Goal: Transaction & Acquisition: Purchase product/service

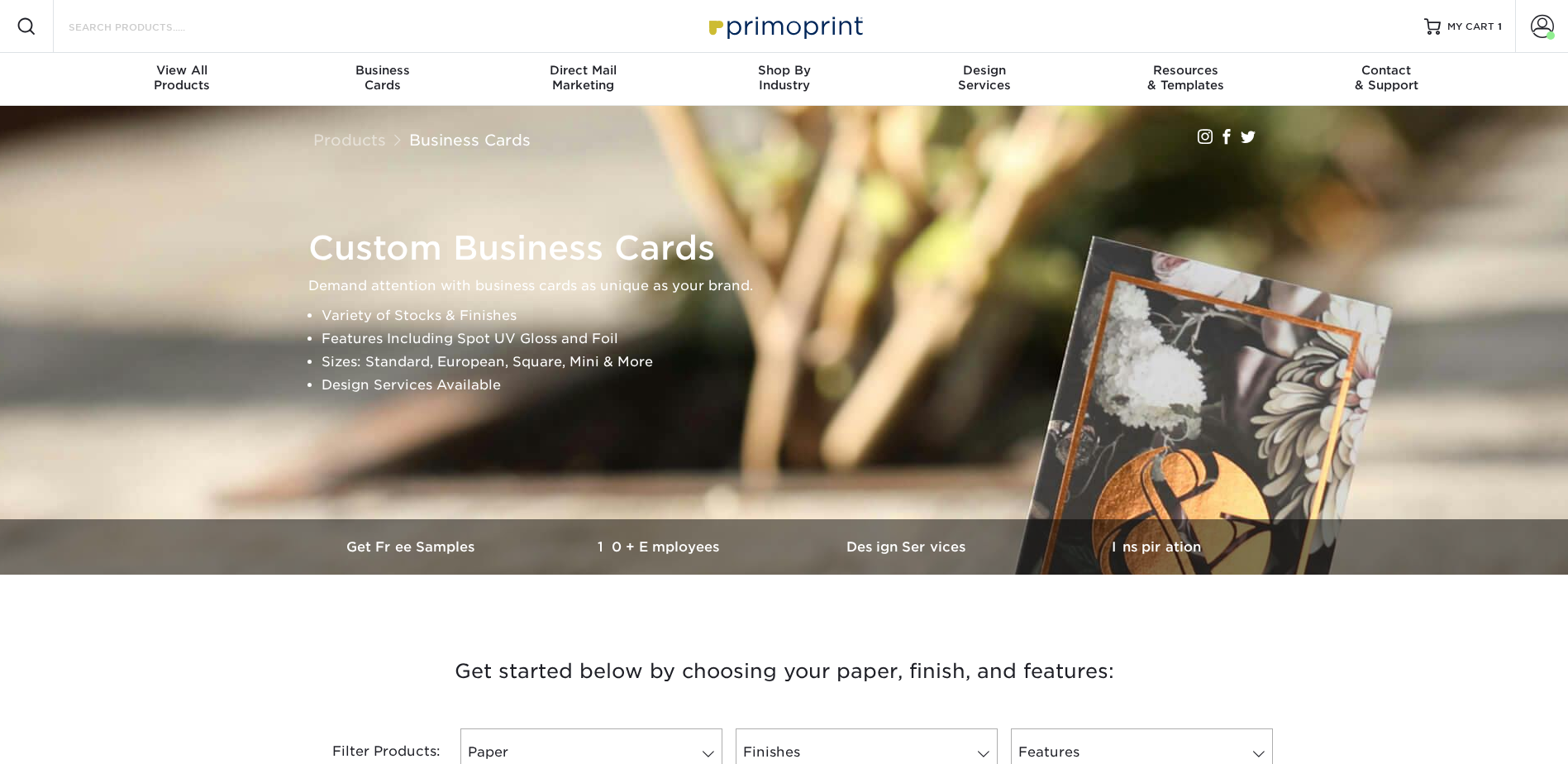
click at [198, 26] on input "Search Products" at bounding box center [147, 26] width 161 height 20
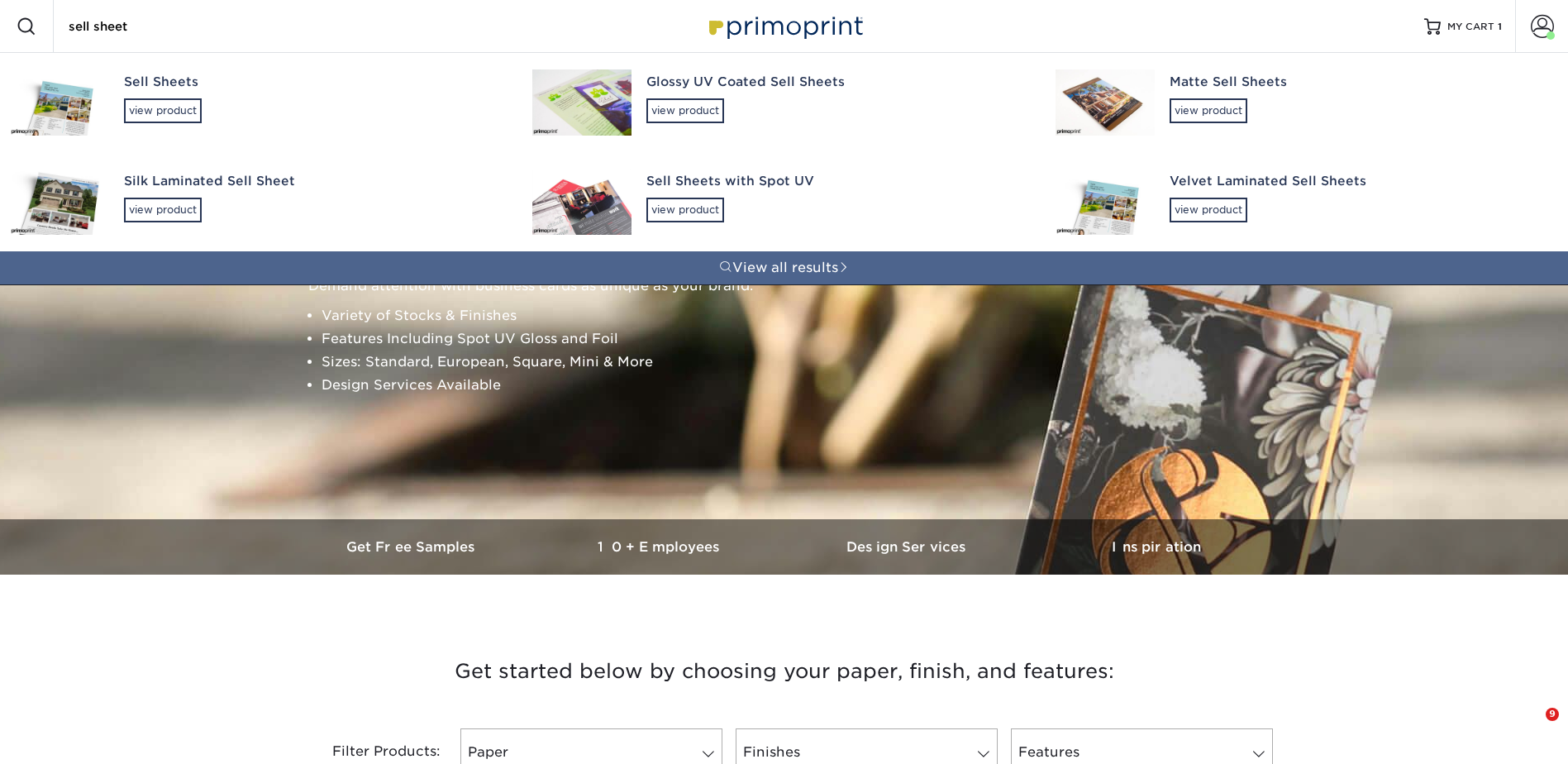
type input "sell sheet"
click at [138, 91] on div "Sell Sheets" at bounding box center [313, 82] width 378 height 19
click at [146, 70] on div "Sell Sheets view product" at bounding box center [313, 98] width 378 height 90
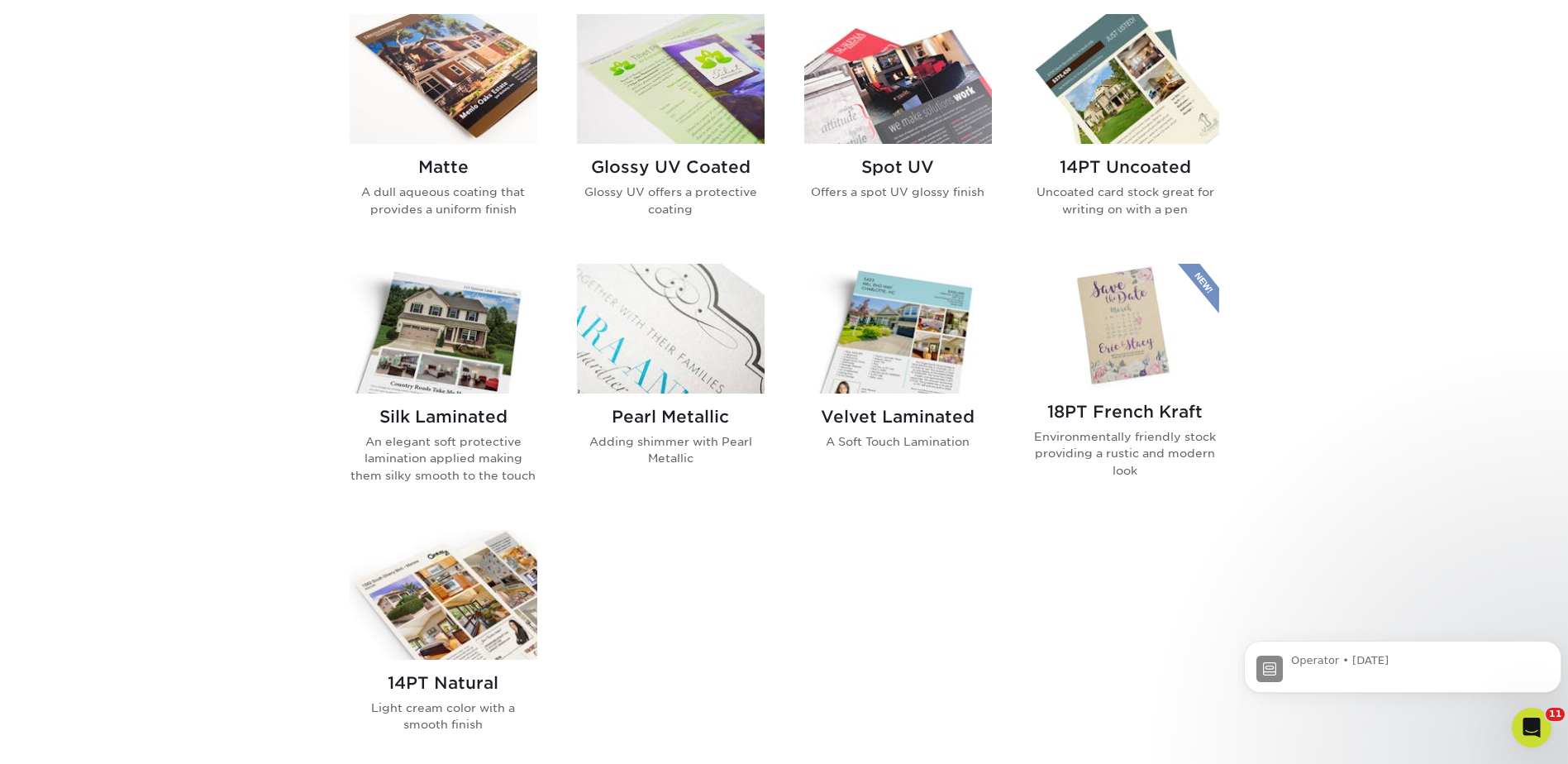
scroll to position [661, 0]
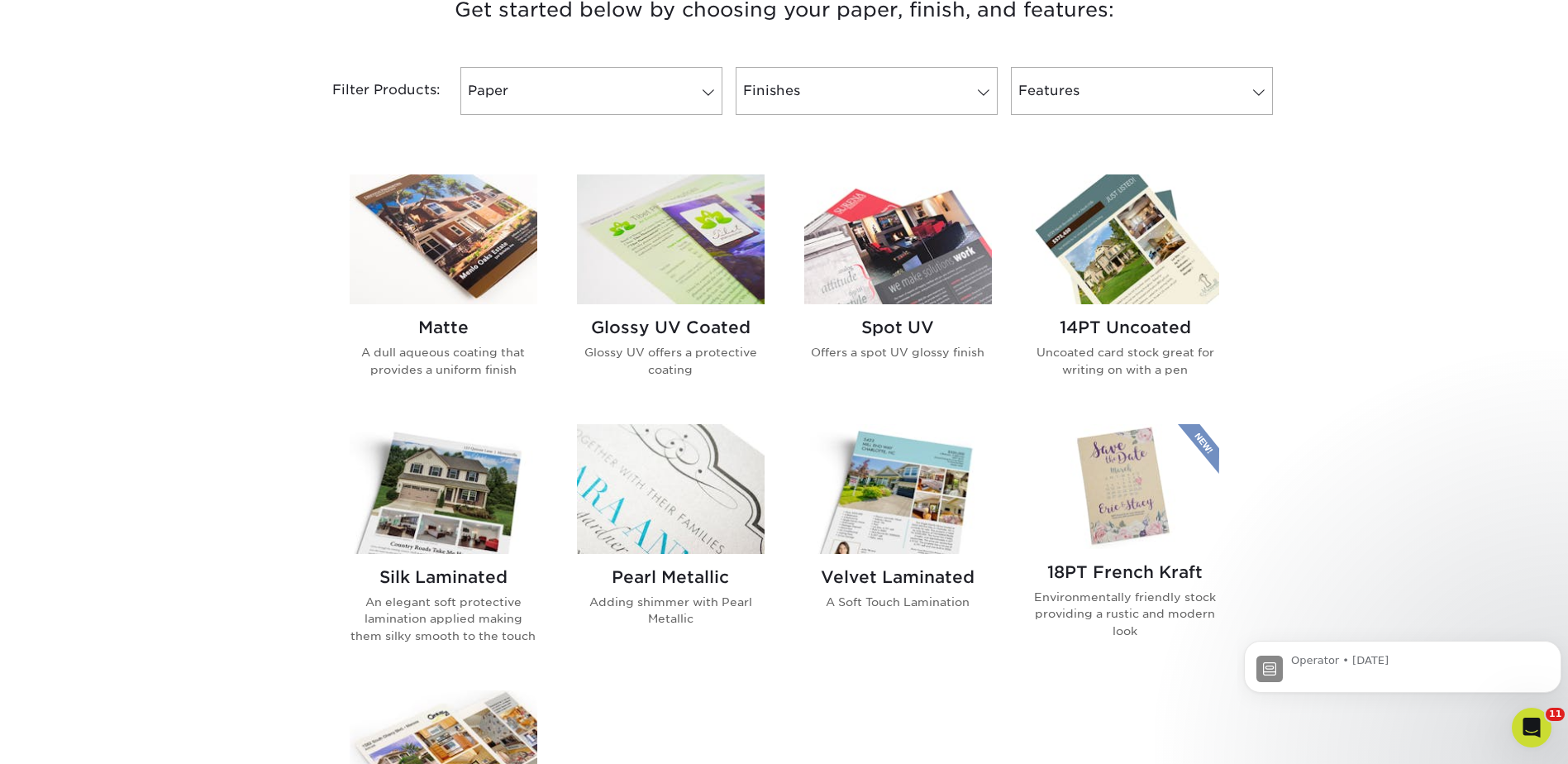
click at [494, 266] on img at bounding box center [443, 239] width 188 height 129
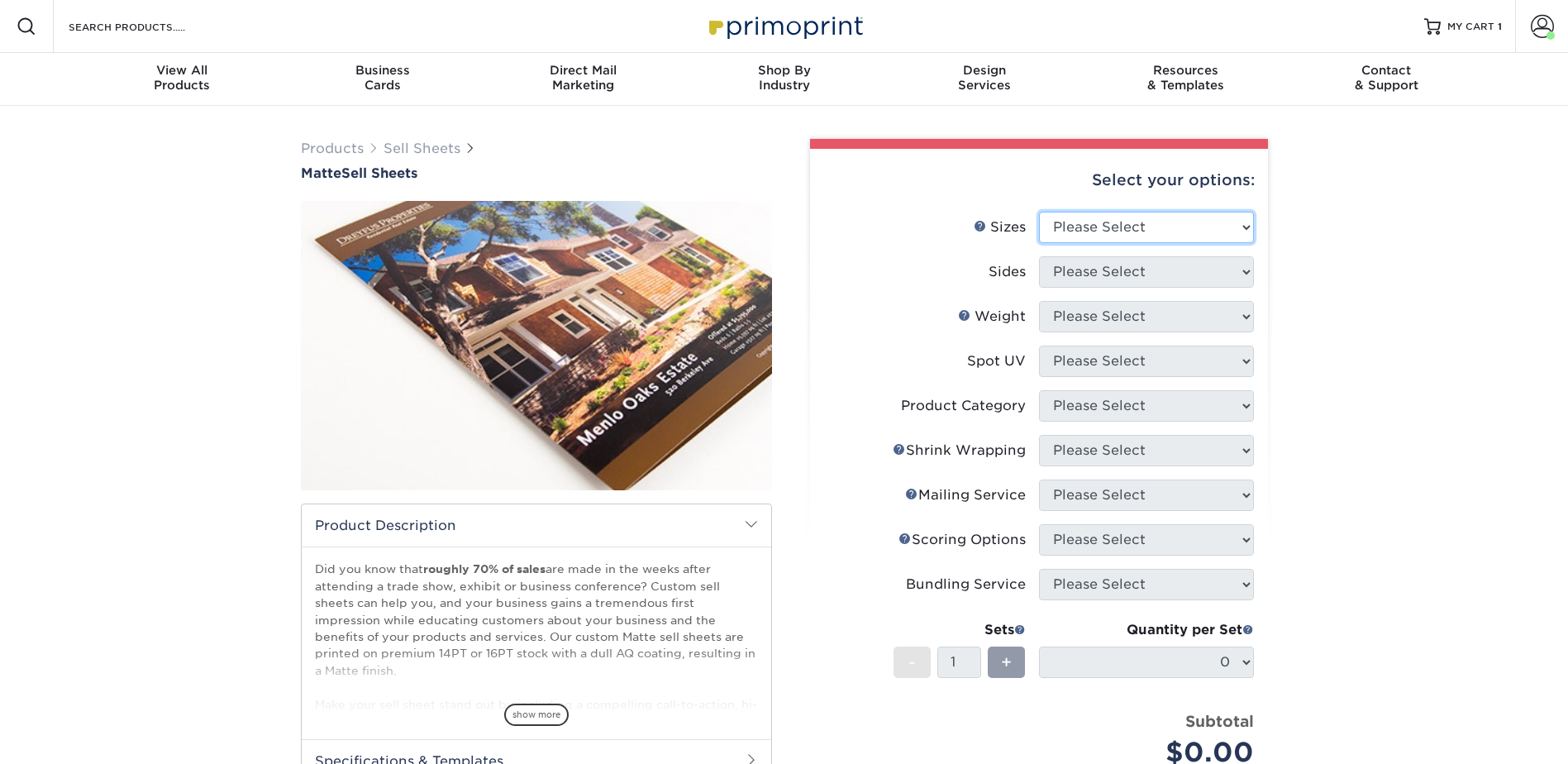
click at [1081, 215] on select "Please Select 6" x 18" 7" x 12" 8" x 10" 8.5" x 11" 8.5" x 14" 9" x 12" 9" x 18…" at bounding box center [1146, 227] width 215 height 31
select select "8.50x11.00"
click at [1038, 212] on select "Please Select 6" x 18" 7" x 12" 8" x 10" 8.5" x 11" 8.5" x 14" 9" x 12" 9" x 18…" at bounding box center [1146, 227] width 215 height 31
click at [1067, 274] on select "Please Select Print Both Sides Print Front Only" at bounding box center [1146, 272] width 215 height 31
select select "13abbda7-1d64-4f25-8bb2-c179b224825d"
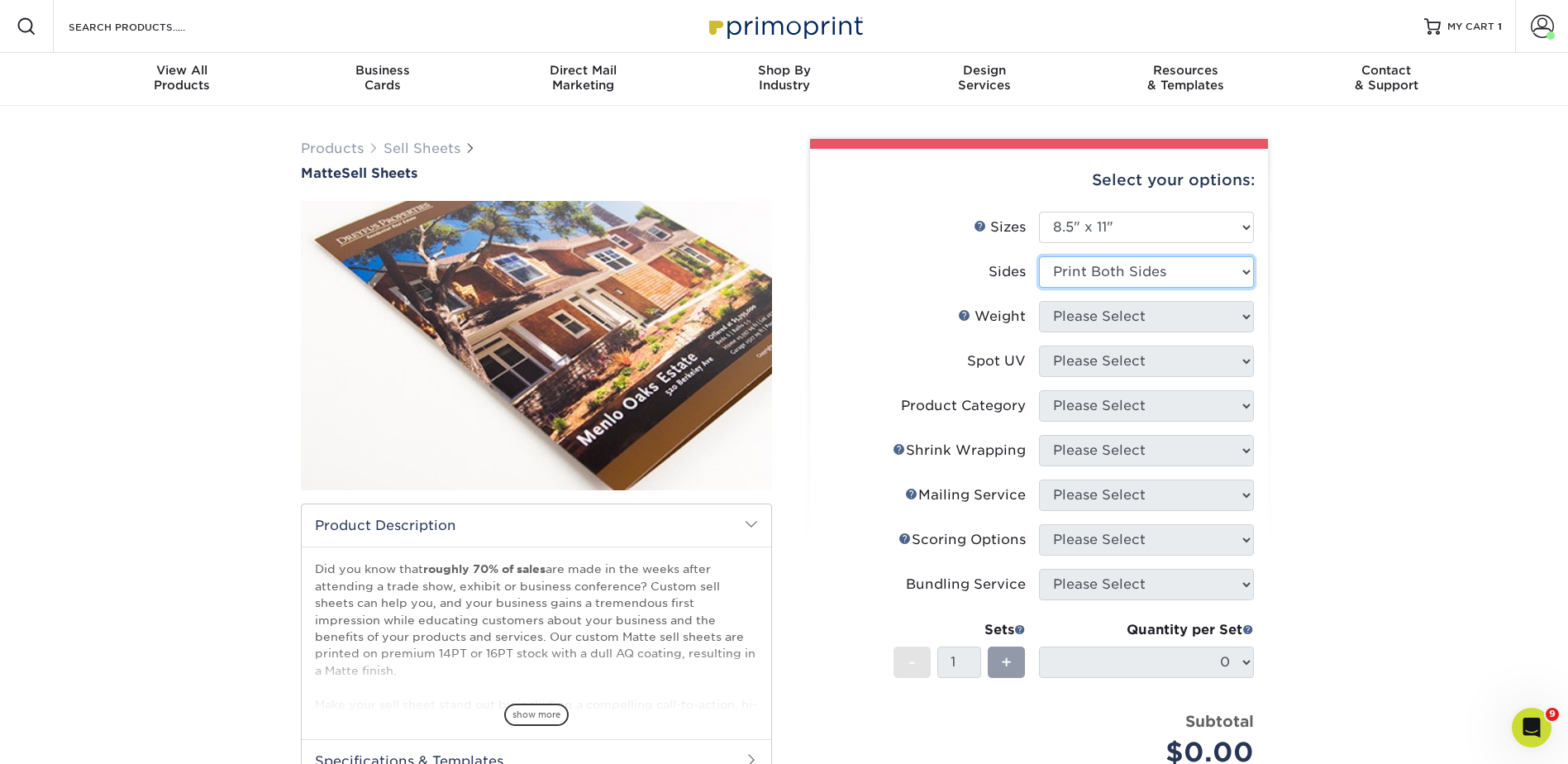
click at [1038, 256] on select "Please Select Print Both Sides Print Front Only" at bounding box center [1146, 272] width 215 height 31
drag, startPoint x: 1065, startPoint y: 314, endPoint x: 1072, endPoint y: 329, distance: 16.6
click at [1065, 314] on select "Please Select 16PT 14PT" at bounding box center [1146, 316] width 215 height 31
select select "16PT"
click at [1038, 301] on select "Please Select 16PT 14PT" at bounding box center [1146, 316] width 215 height 31
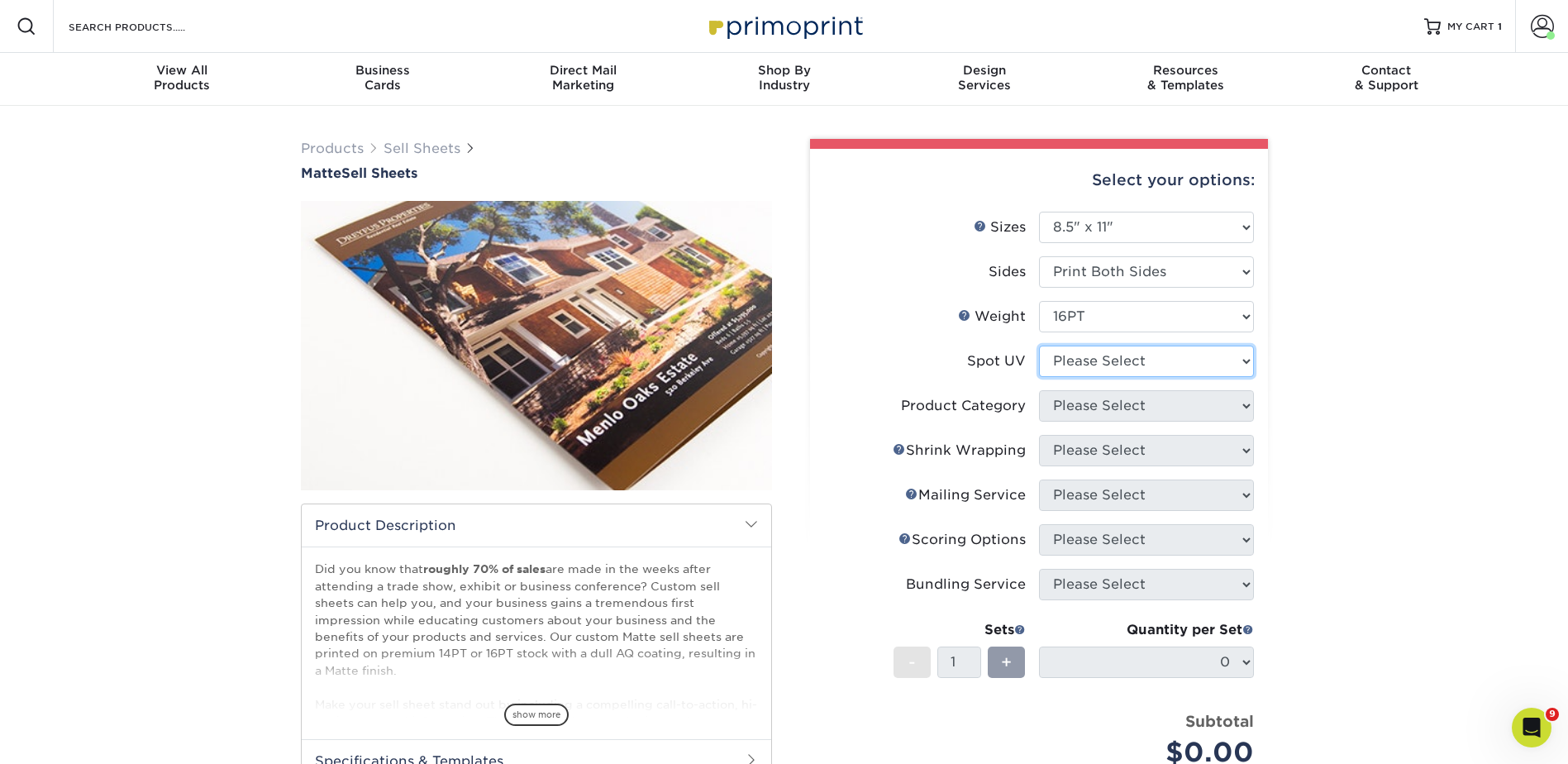
drag, startPoint x: 1077, startPoint y: 349, endPoint x: 1085, endPoint y: 377, distance: 29.1
click at [1077, 349] on select "Please Select No Spot UV Front and Back (Both Sides) Front Only Back Only" at bounding box center [1146, 361] width 215 height 31
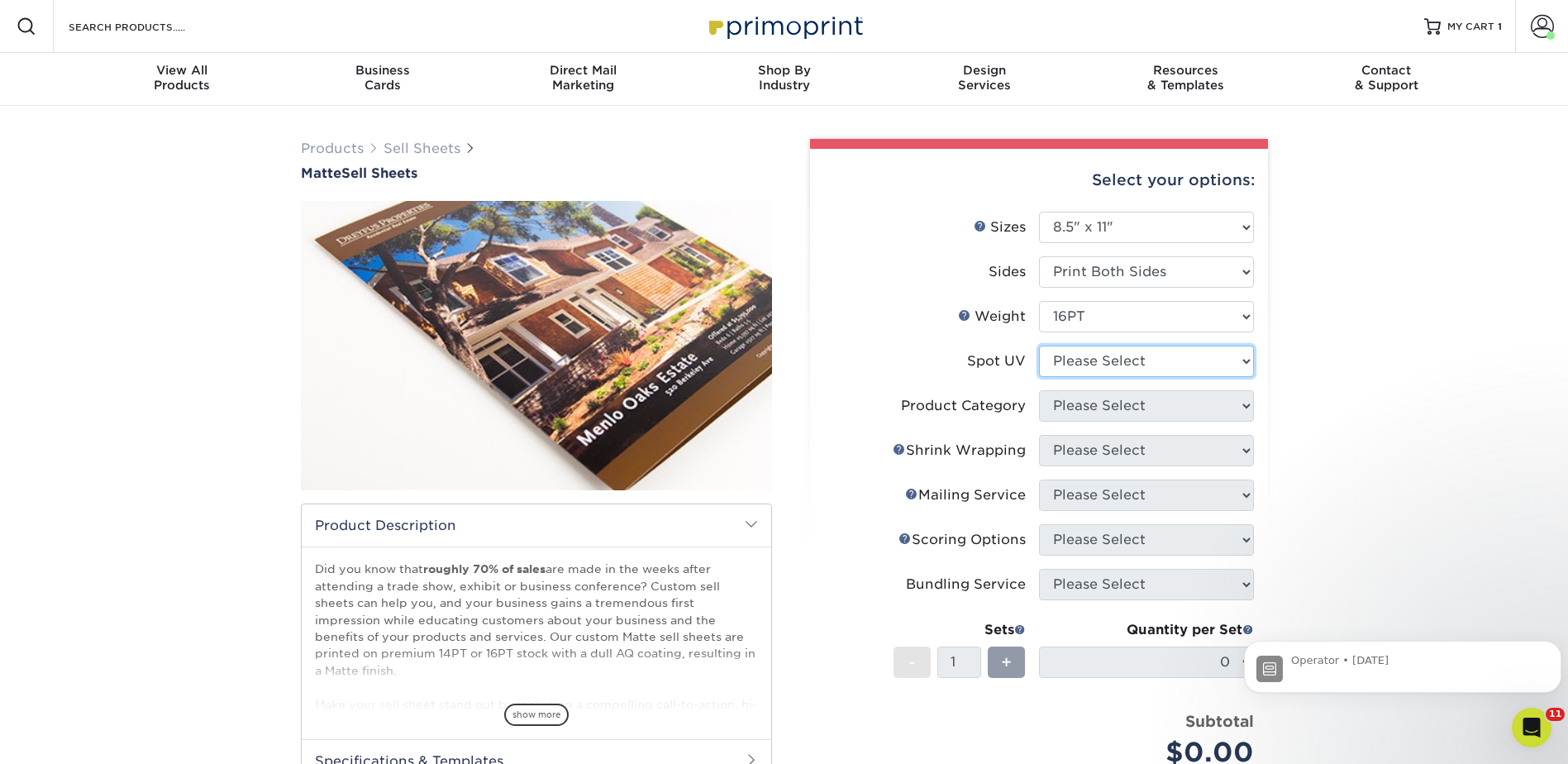
select select "3"
click at [1038, 346] on select "Please Select No Spot UV Front and Back (Both Sides) Front Only Back Only" at bounding box center [1146, 361] width 215 height 31
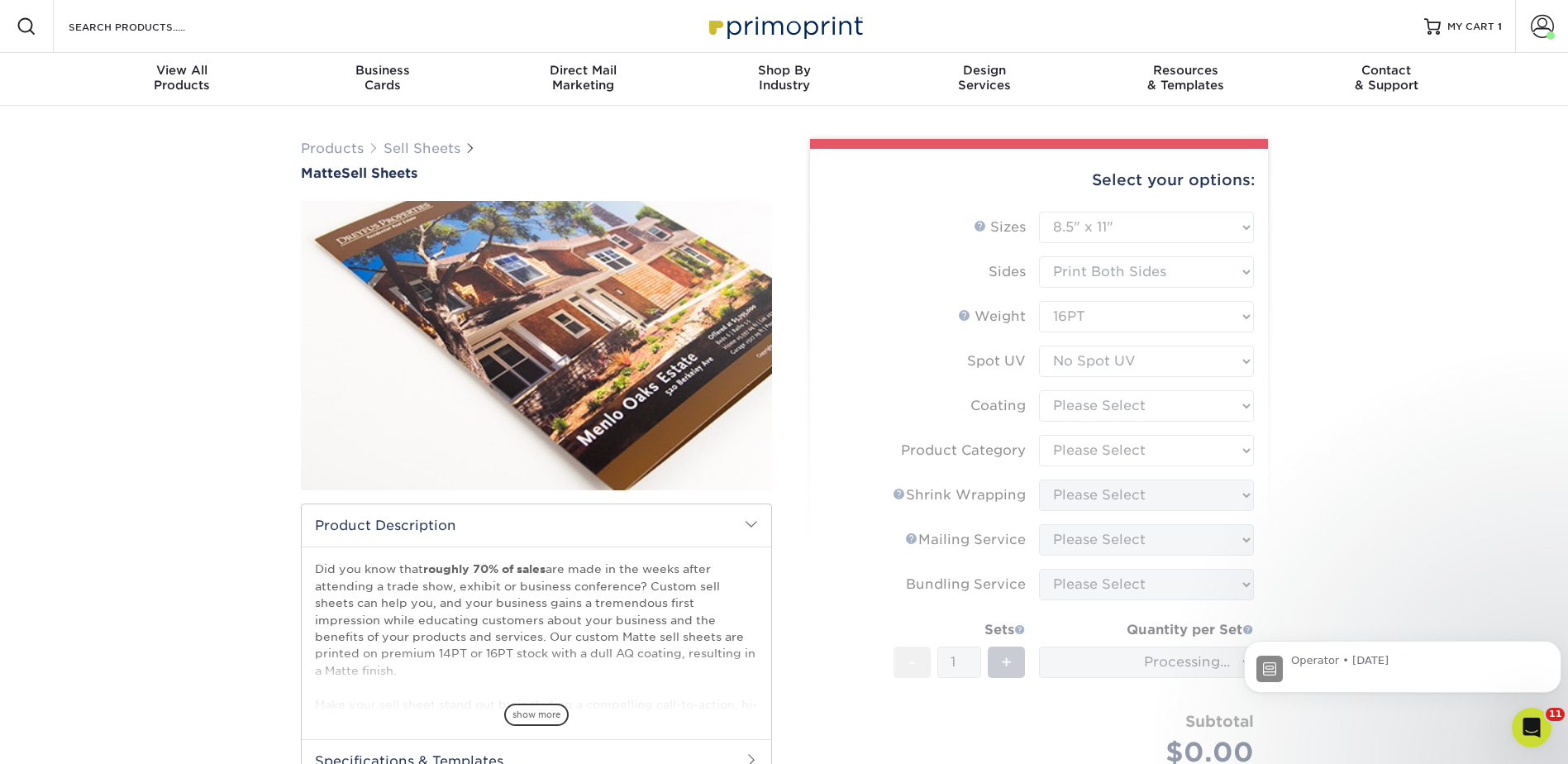
click at [1075, 407] on form "Sizes Help Sizes Please Select 6" x 18" 7" x 12" 8" x 10" 8.5" x 11" 8.5" x 14"…" at bounding box center [1038, 515] width 431 height 607
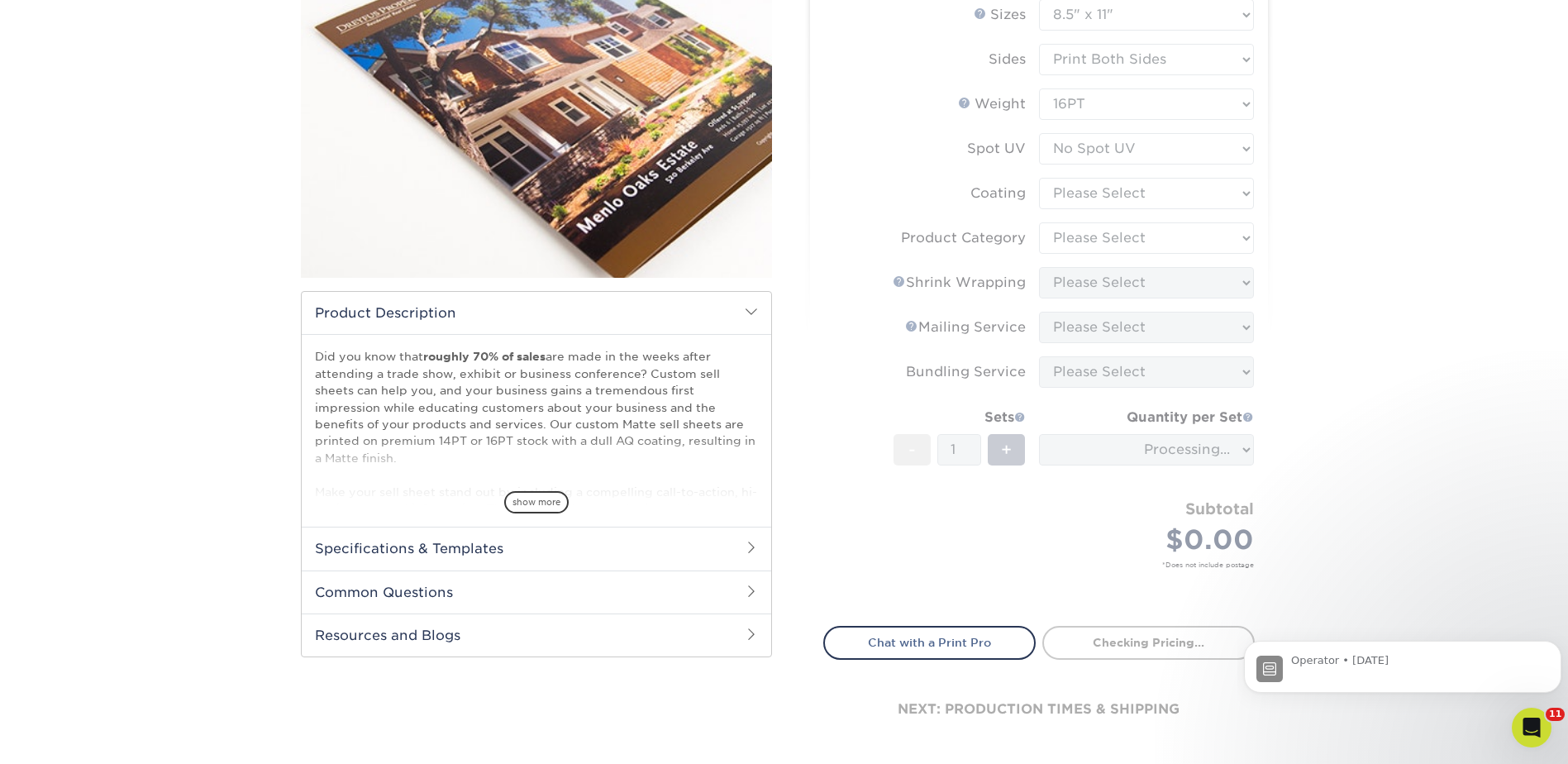
scroll to position [331, 0]
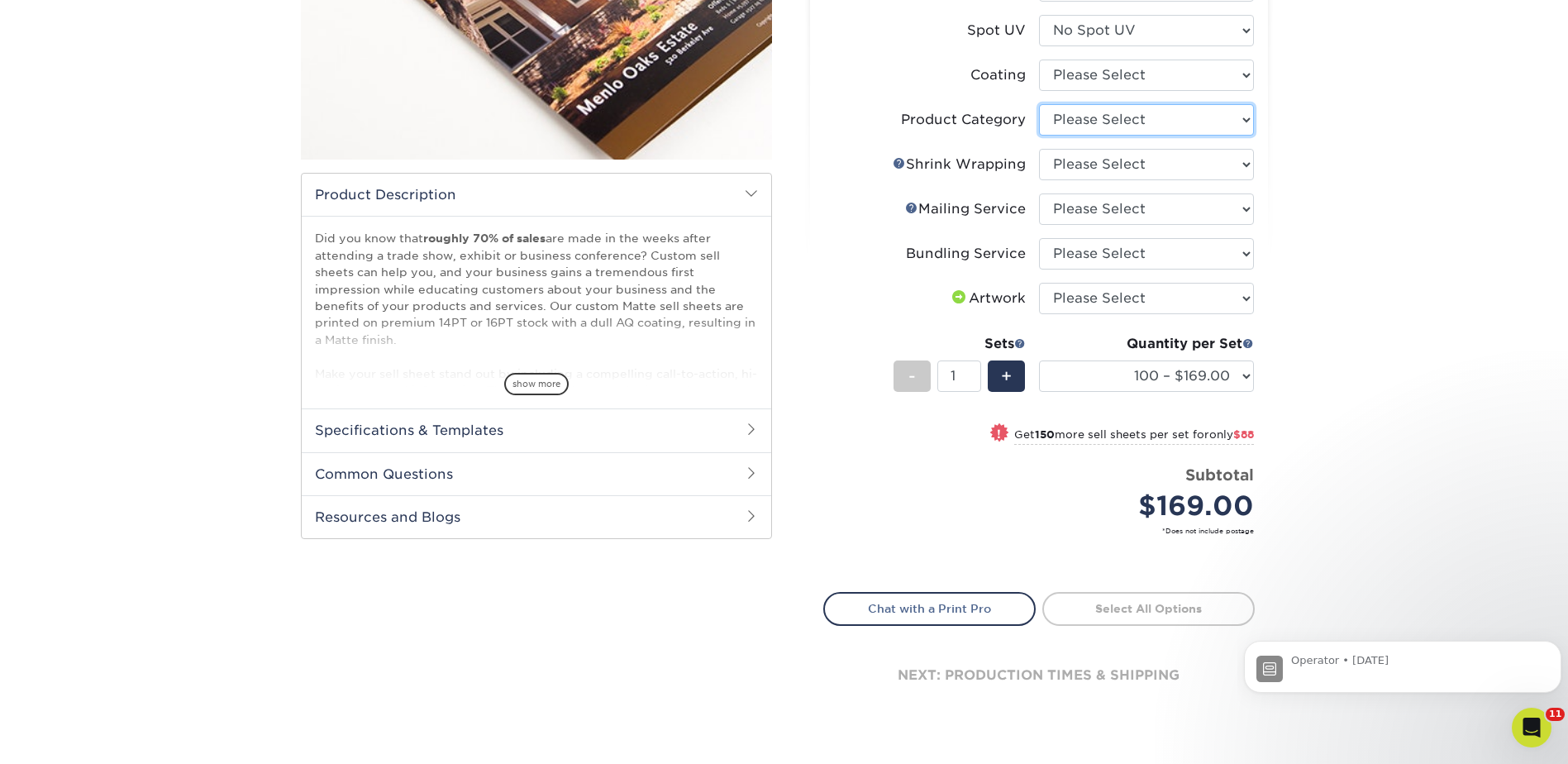
click at [1099, 111] on select "Please Select Sell Sheets" at bounding box center [1146, 119] width 215 height 31
select select "eddd4a87-9082-47bb-843b-3bca55f6c842"
click at [1038, 104] on select "Please Select Sell Sheets" at bounding box center [1146, 119] width 215 height 31
click at [1082, 157] on select "Please Select No Shrink Wrapping Shrink Wrap 100 Per Package Shrink Wrap 50 Per…" at bounding box center [1146, 164] width 215 height 31
select select "c8749376-e7da-41d0-b3dc-647faf84d907"
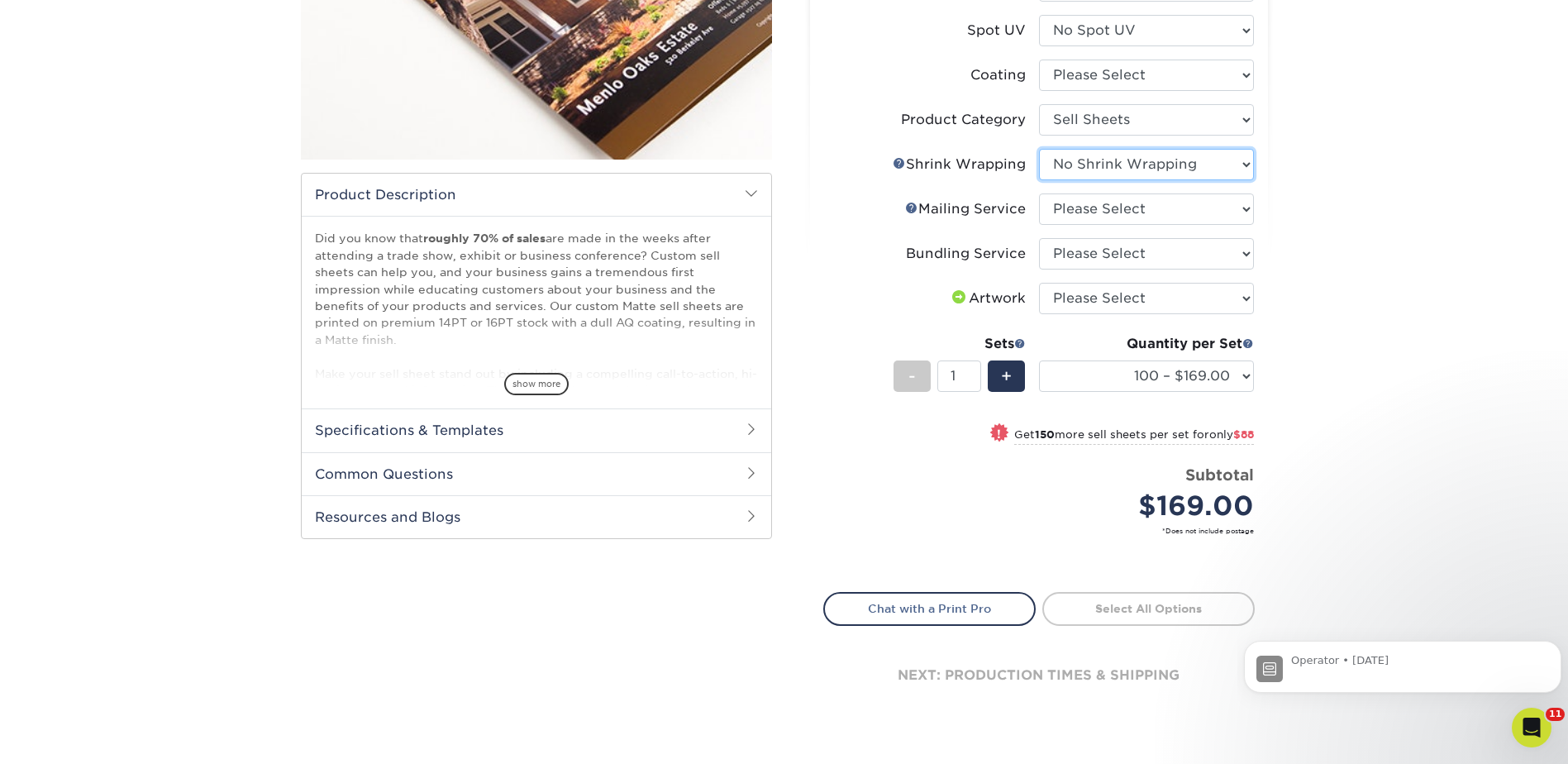
click at [1038, 149] on select "Please Select No Shrink Wrapping Shrink Wrap 100 Per Package Shrink Wrap 50 Per…" at bounding box center [1146, 164] width 215 height 31
click at [1082, 207] on select "Please Select No Direct Mailing Service No, I will mail/stamp/imprint Direct Ma…" at bounding box center [1146, 209] width 215 height 31
select select "3e5e9bdd-d78a-4c28-a41d-fe1407925ca6"
click at [1038, 193] on select "Please Select No Direct Mailing Service No, I will mail/stamp/imprint Direct Ma…" at bounding box center [1146, 209] width 215 height 31
drag, startPoint x: 1086, startPoint y: 243, endPoint x: 1087, endPoint y: 255, distance: 12.0
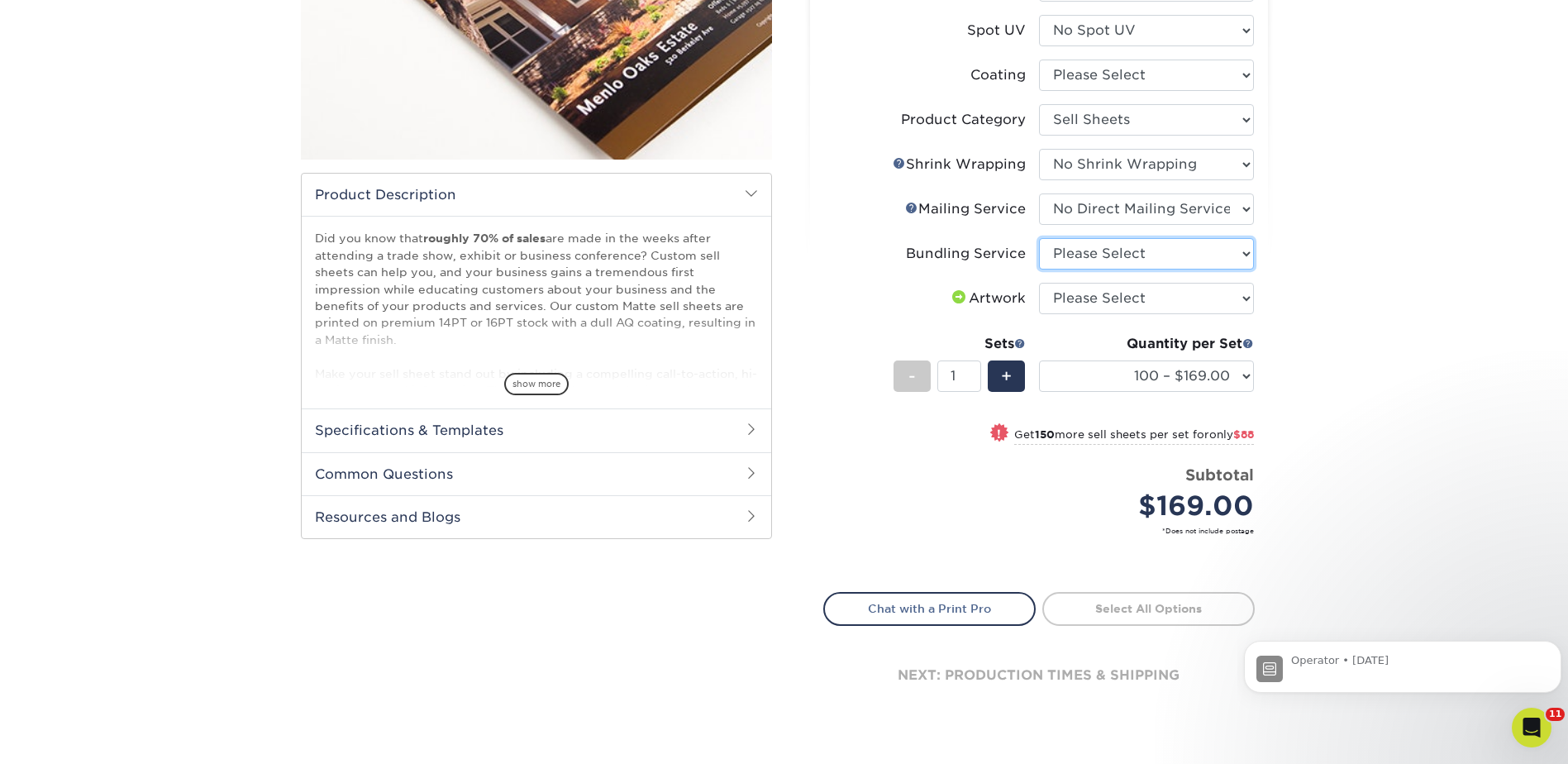
click at [1086, 243] on select "Please Select No Bundling Services Yes, Bundles of 50 (+2 Days) Yes, Bundles of…" at bounding box center [1146, 253] width 215 height 31
select select "58689abb-25c0-461c-a4c3-a80b627d6649"
click at [1038, 238] on select "Please Select No Bundling Services Yes, Bundles of 50 (+2 Days) Yes, Bundles of…" at bounding box center [1146, 253] width 215 height 31
click at [1100, 374] on select "100 – $169.00 250 – $257.00 500 – $307.00 1000 – $353.00 2500 – $595.00 5000 – …" at bounding box center [1146, 376] width 215 height 31
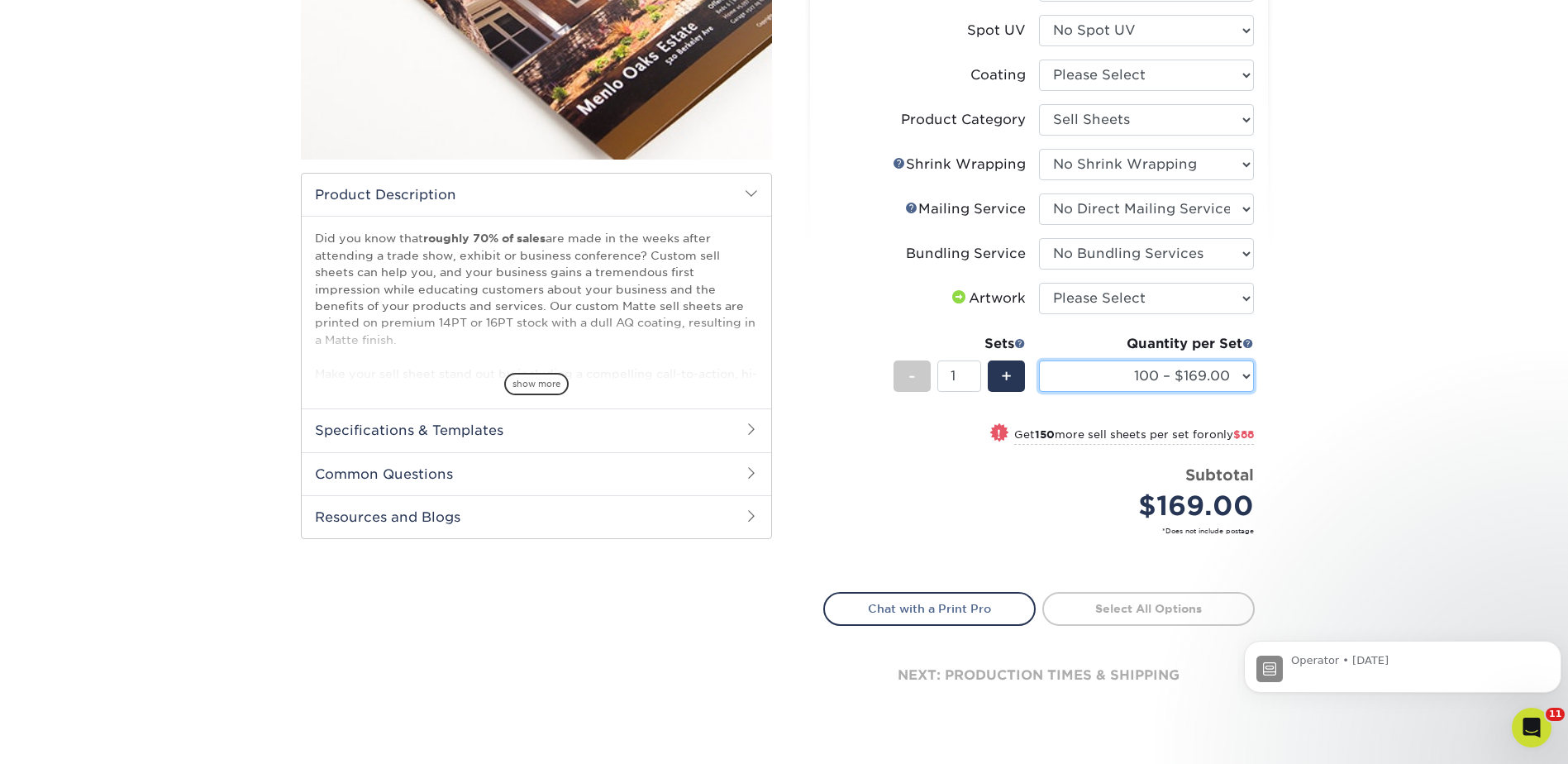
click at [1129, 370] on select "100 – $169.00 250 – $257.00 500 – $307.00 1000 – $353.00 2500 – $595.00 5000 – …" at bounding box center [1146, 376] width 215 height 31
select select "250 – $257.00"
click at [1038, 360] on select "100 – $169.00 250 – $257.00 500 – $307.00 1000 – $353.00 2500 – $595.00 5000 – …" at bounding box center [1146, 376] width 215 height 31
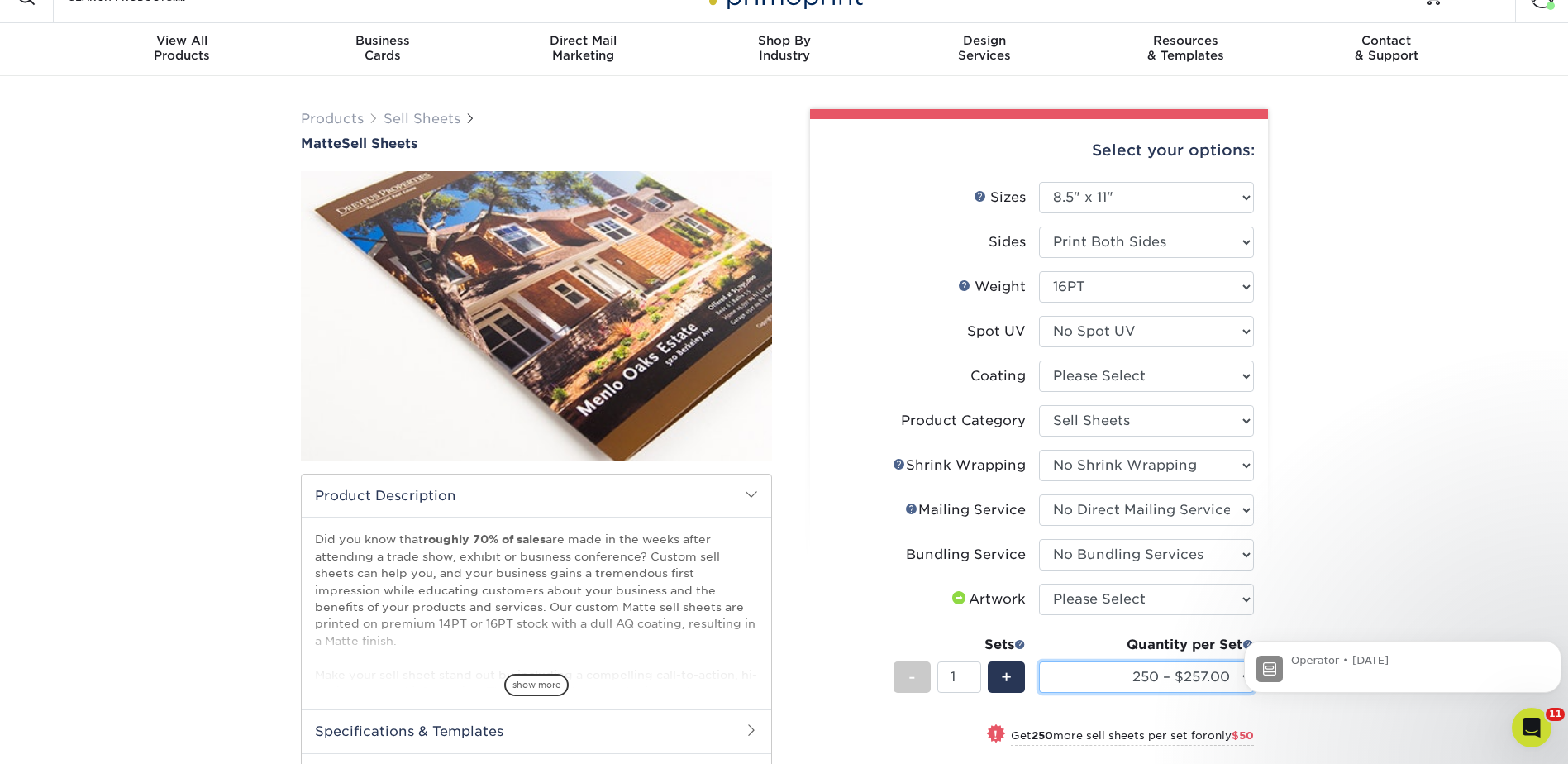
scroll to position [0, 0]
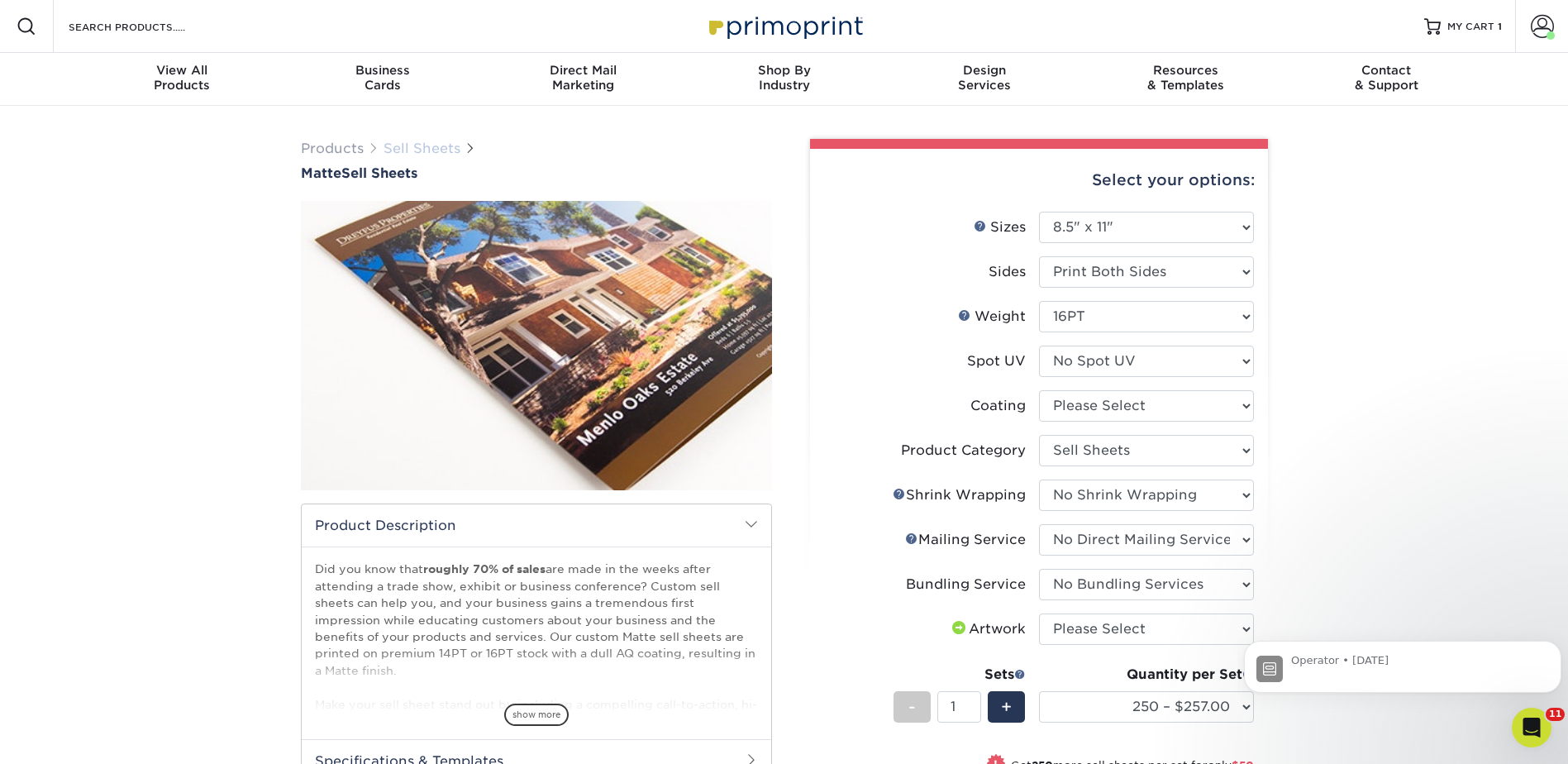
click at [434, 136] on div "Products Sell Sheets Matte Sell Sheets show more /" at bounding box center [784, 597] width 992 height 943
click at [434, 145] on link "Sell Sheets" at bounding box center [422, 148] width 77 height 15
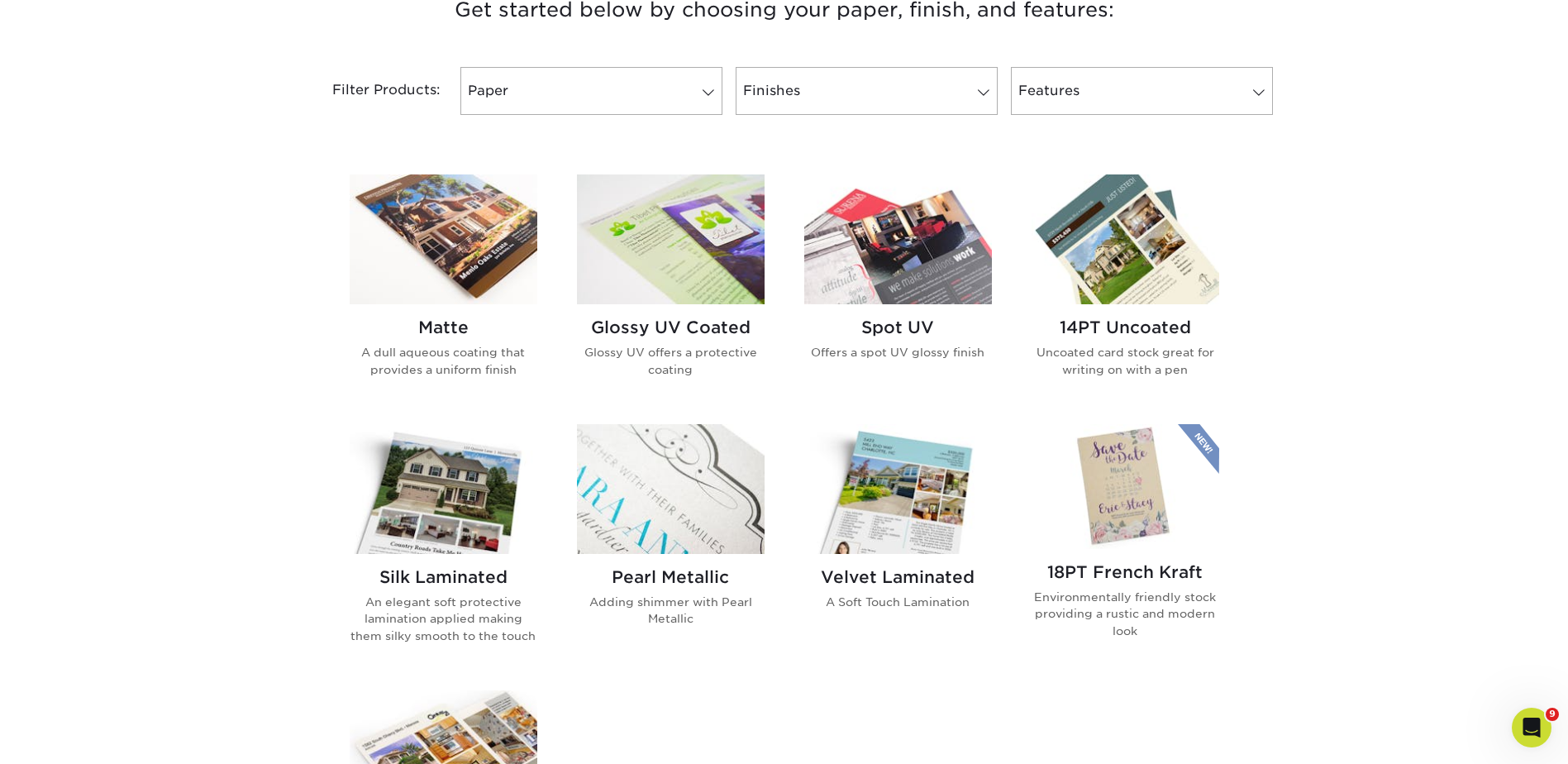
click at [654, 255] on img at bounding box center [671, 239] width 188 height 129
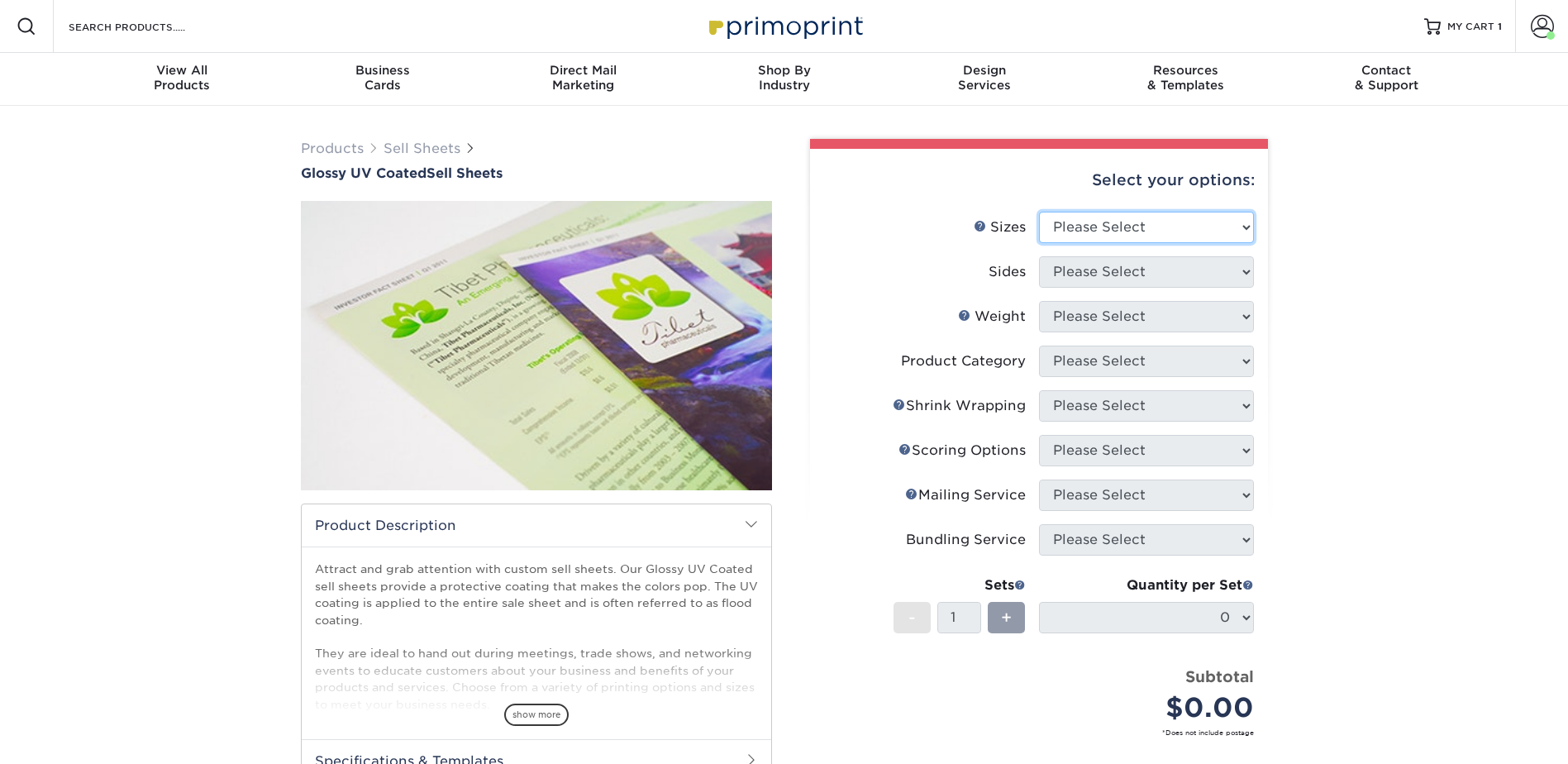
click at [1078, 217] on select "Please Select 6" x 18" 7" x 12" 8" x 10" 8.5" x 11" 8.5" x 14" 9" x 12" 9" x 18…" at bounding box center [1146, 227] width 215 height 31
select select "8.50x11.00"
click at [1038, 212] on select "Please Select 6" x 18" 7" x 12" 8" x 10" 8.5" x 11" 8.5" x 14" 9" x 12" 9" x 18…" at bounding box center [1146, 227] width 215 height 31
click at [1079, 276] on select "Please Select Print Both Sides Print Both Sides - Foil Back Only Print Both Sid…" at bounding box center [1146, 272] width 215 height 31
select select "13abbda7-1d64-4f25-8bb2-c179b224825d"
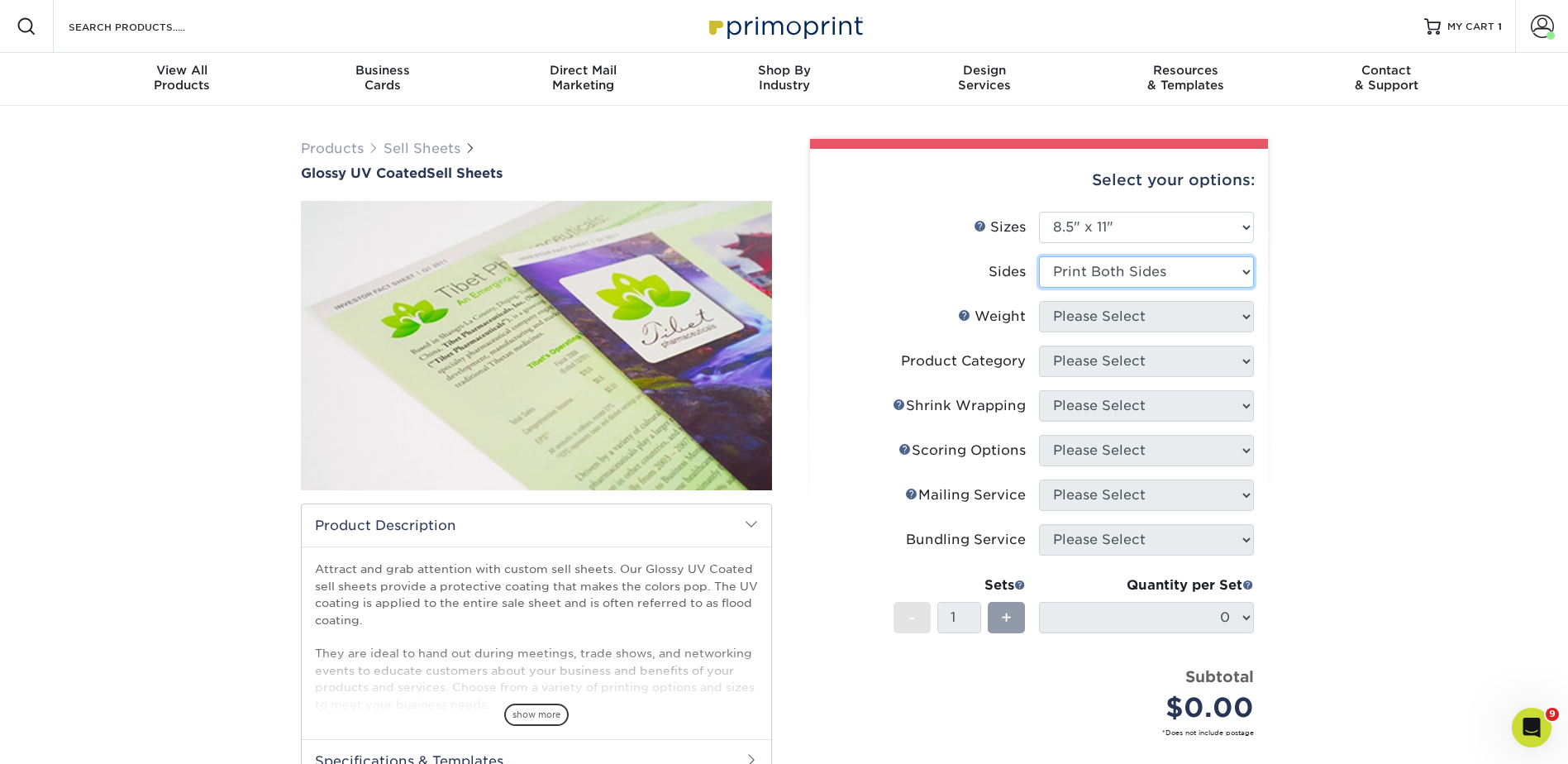
click at [1038, 256] on select "Please Select Print Both Sides Print Both Sides - Foil Back Only Print Both Sid…" at bounding box center [1146, 272] width 215 height 31
click at [1078, 305] on select "Please Select 16PT 14PT 18PT C1S" at bounding box center [1146, 316] width 215 height 31
select select "16PT"
click at [1038, 301] on select "Please Select 16PT 14PT 18PT C1S" at bounding box center [1146, 316] width 215 height 31
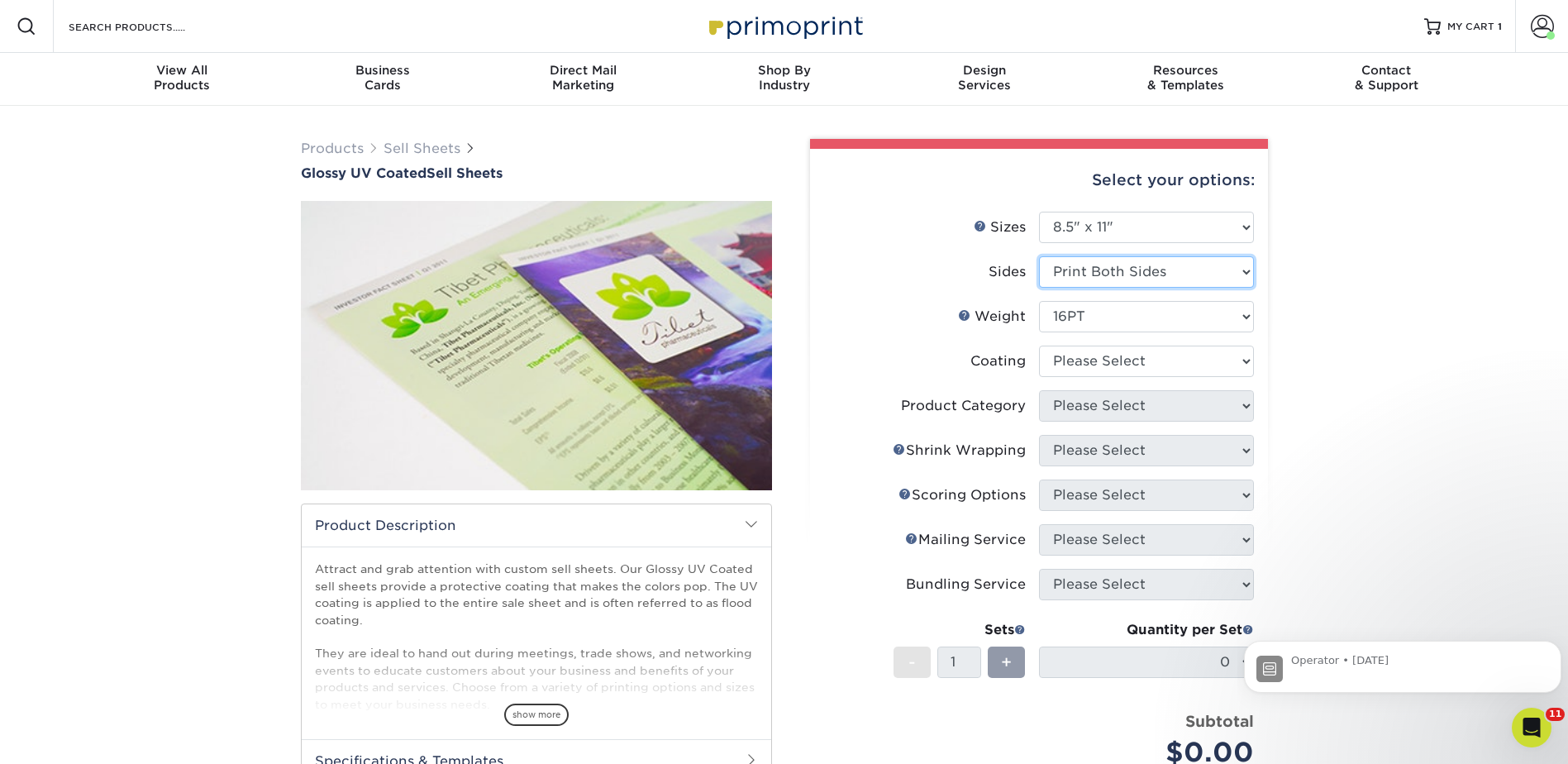
click at [1086, 274] on select "Please Select Print Both Sides Print Both Sides - Foil Back Only Print Both Sid…" at bounding box center [1146, 272] width 215 height 31
click at [1059, 348] on select at bounding box center [1146, 361] width 215 height 31
select select "1e8116af-acfc-44b1-83dc-8181aa338834"
click at [1038, 346] on select at bounding box center [1146, 361] width 215 height 31
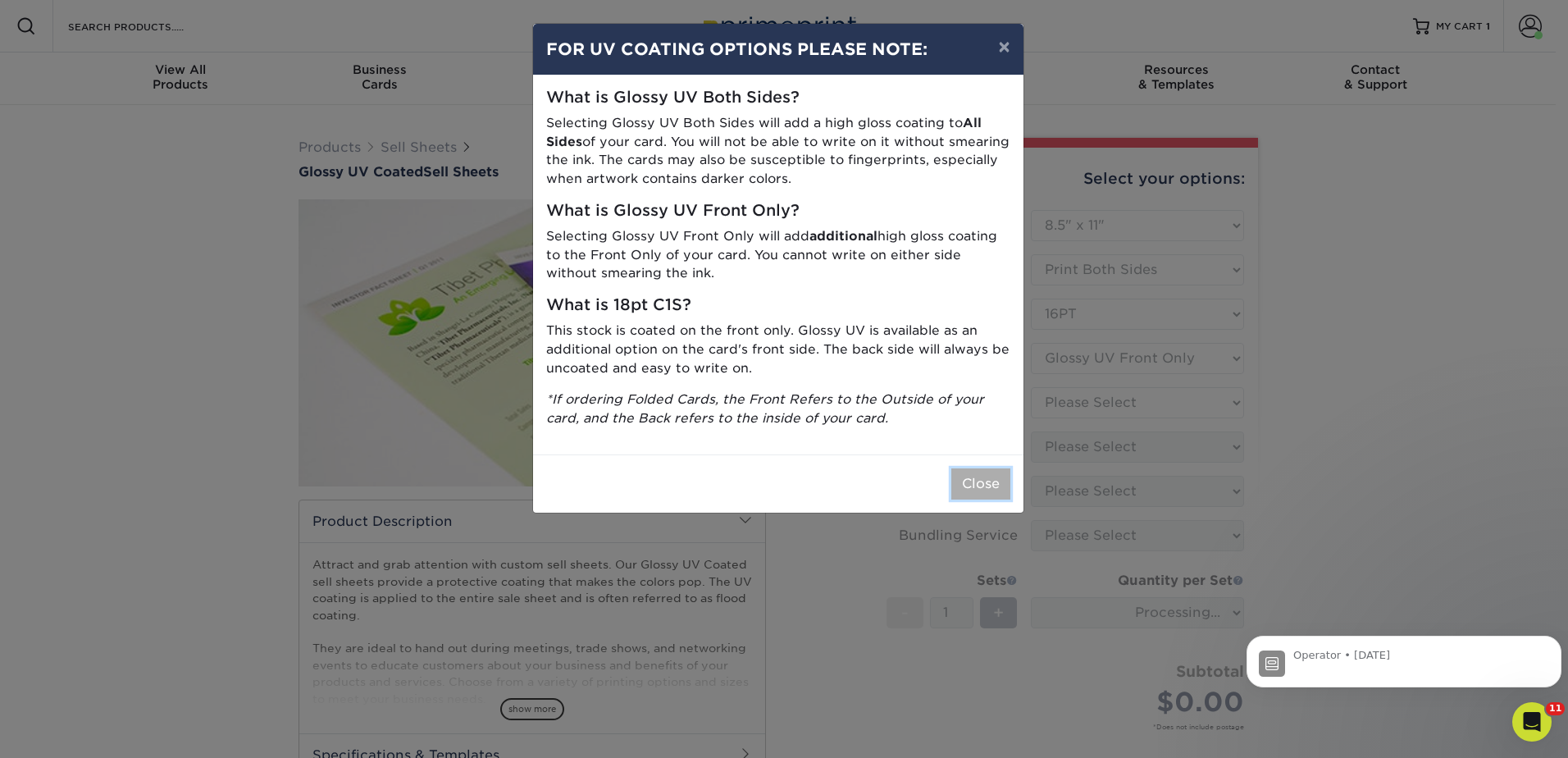
click at [973, 488] on button "Close" at bounding box center [981, 484] width 59 height 31
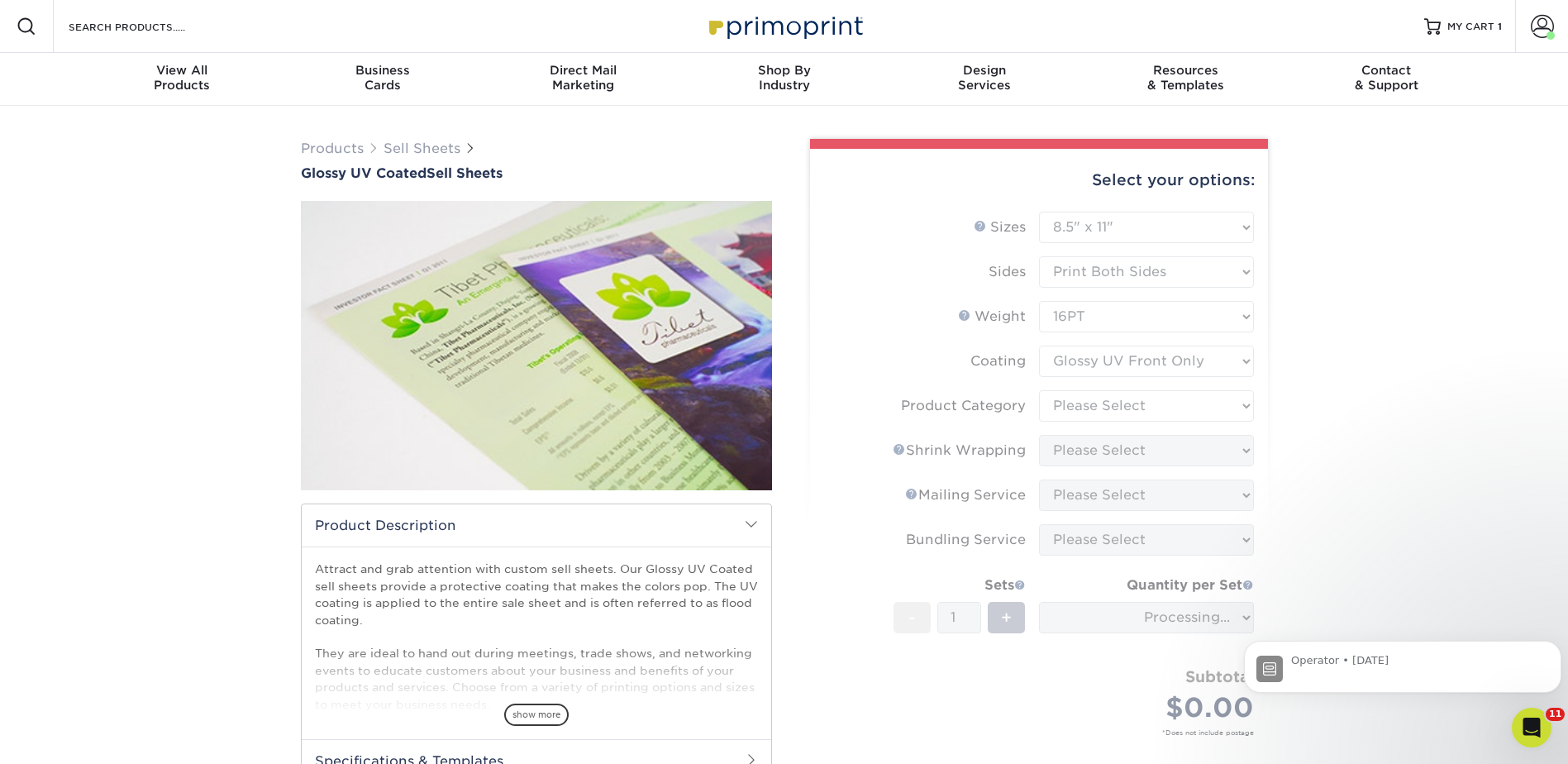
click at [1067, 402] on form "Sizes Help Sizes Please Select 6" x 18" 7" x 12" 8" x 10" 8.5" x 11" 8.5" x 14"…" at bounding box center [1038, 492] width 431 height 563
click at [1559, 647] on icon "Dismiss notification" at bounding box center [1556, 645] width 9 height 9
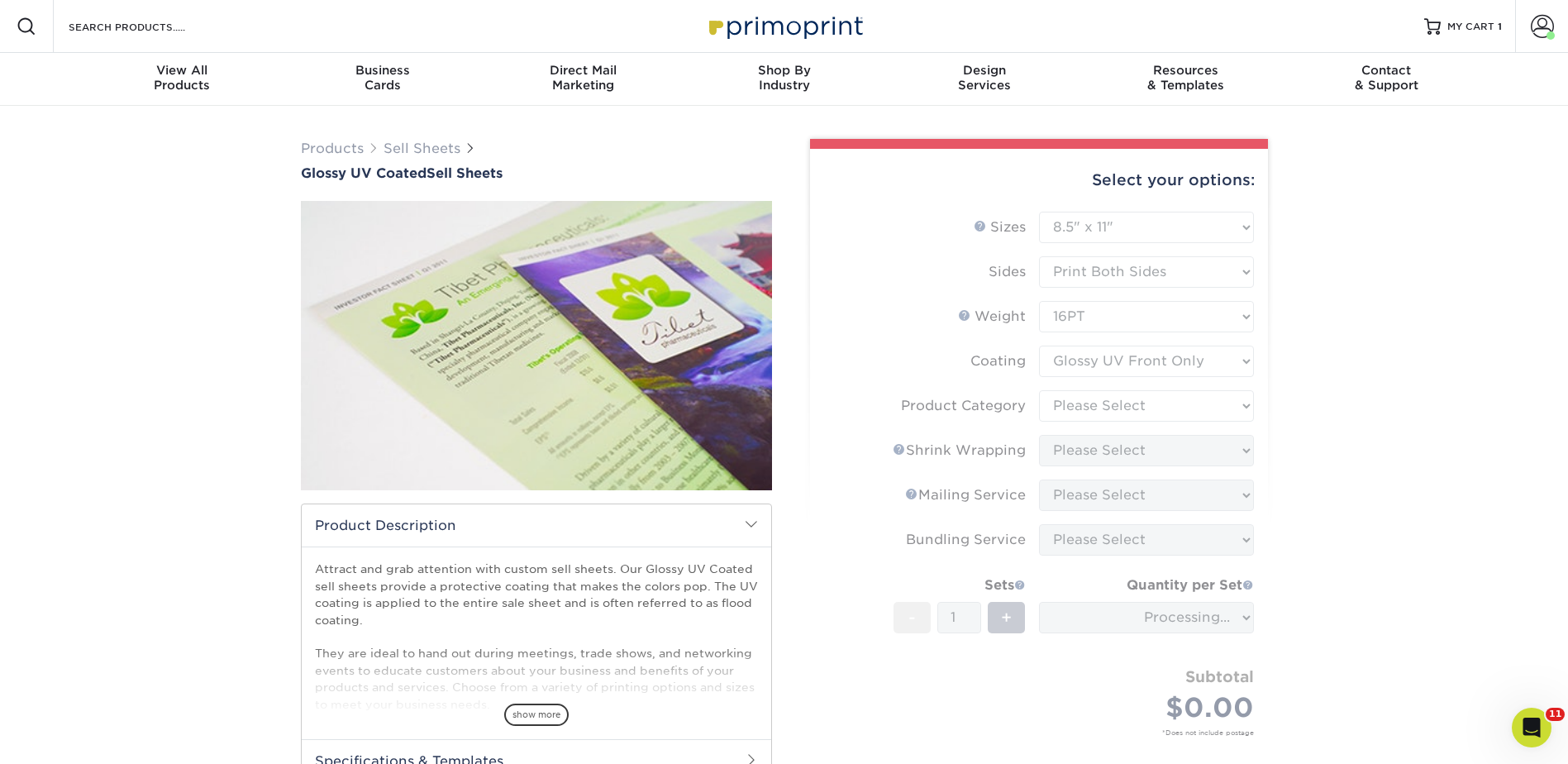
click at [1127, 406] on form "Sizes Help Sizes Please Select 6" x 18" 7" x 12" 8" x 10" 8.5" x 11" 8.5" x 14"…" at bounding box center [1038, 492] width 431 height 563
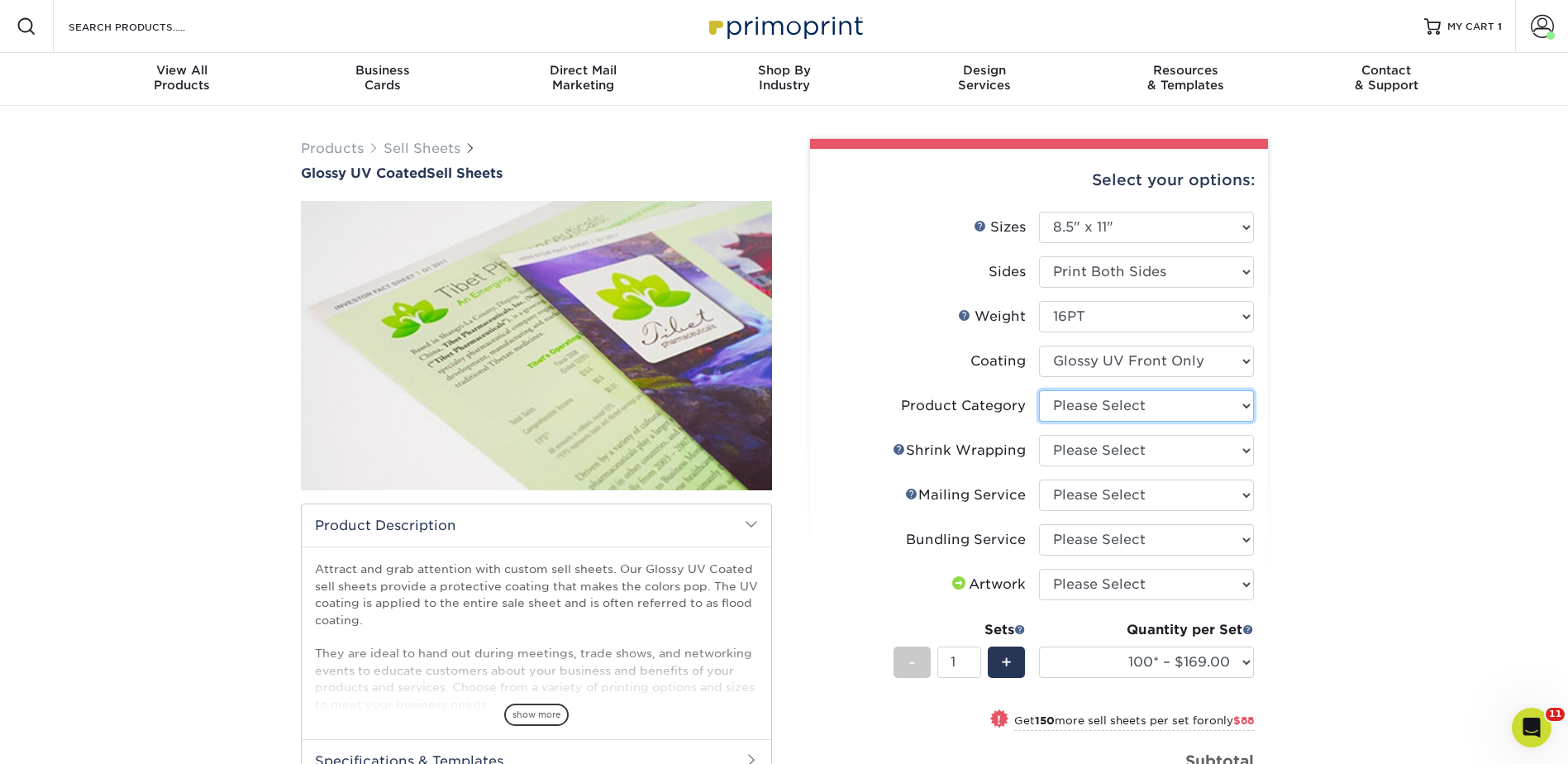
click at [1127, 405] on select "Please Select Sell Sheets" at bounding box center [1146, 406] width 215 height 31
select select "eddd4a87-9082-47bb-843b-3bca55f6c842"
click at [1038, 390] on select "Please Select Sell Sheets" at bounding box center [1146, 406] width 215 height 31
drag, startPoint x: 1082, startPoint y: 445, endPoint x: 1082, endPoint y: 464, distance: 19.0
click at [1082, 445] on select "Please Select No Shrink Wrapping Shrink Wrap 100 Per Package Shrink Wrap 50 Per…" at bounding box center [1146, 450] width 215 height 31
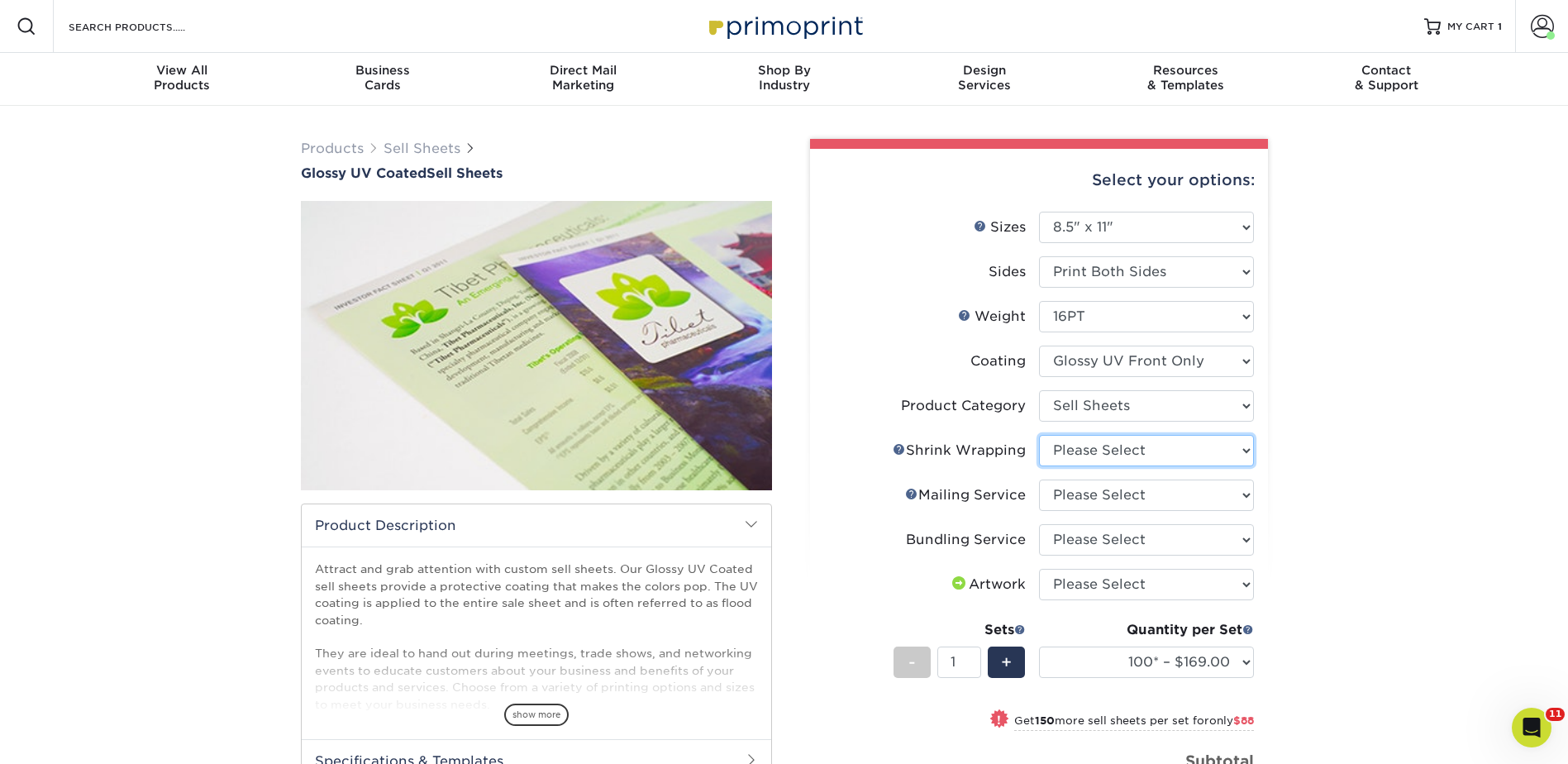
select select "c8749376-e7da-41d0-b3dc-647faf84d907"
click at [1038, 435] on select "Please Select No Shrink Wrapping Shrink Wrap 100 Per Package Shrink Wrap 50 Per…" at bounding box center [1146, 450] width 215 height 31
click at [1071, 487] on select "Please Select No Direct Mailing Service No, I will mail/stamp/imprint Direct Ma…" at bounding box center [1146, 495] width 215 height 31
select select "3e5e9bdd-d78a-4c28-a41d-fe1407925ca6"
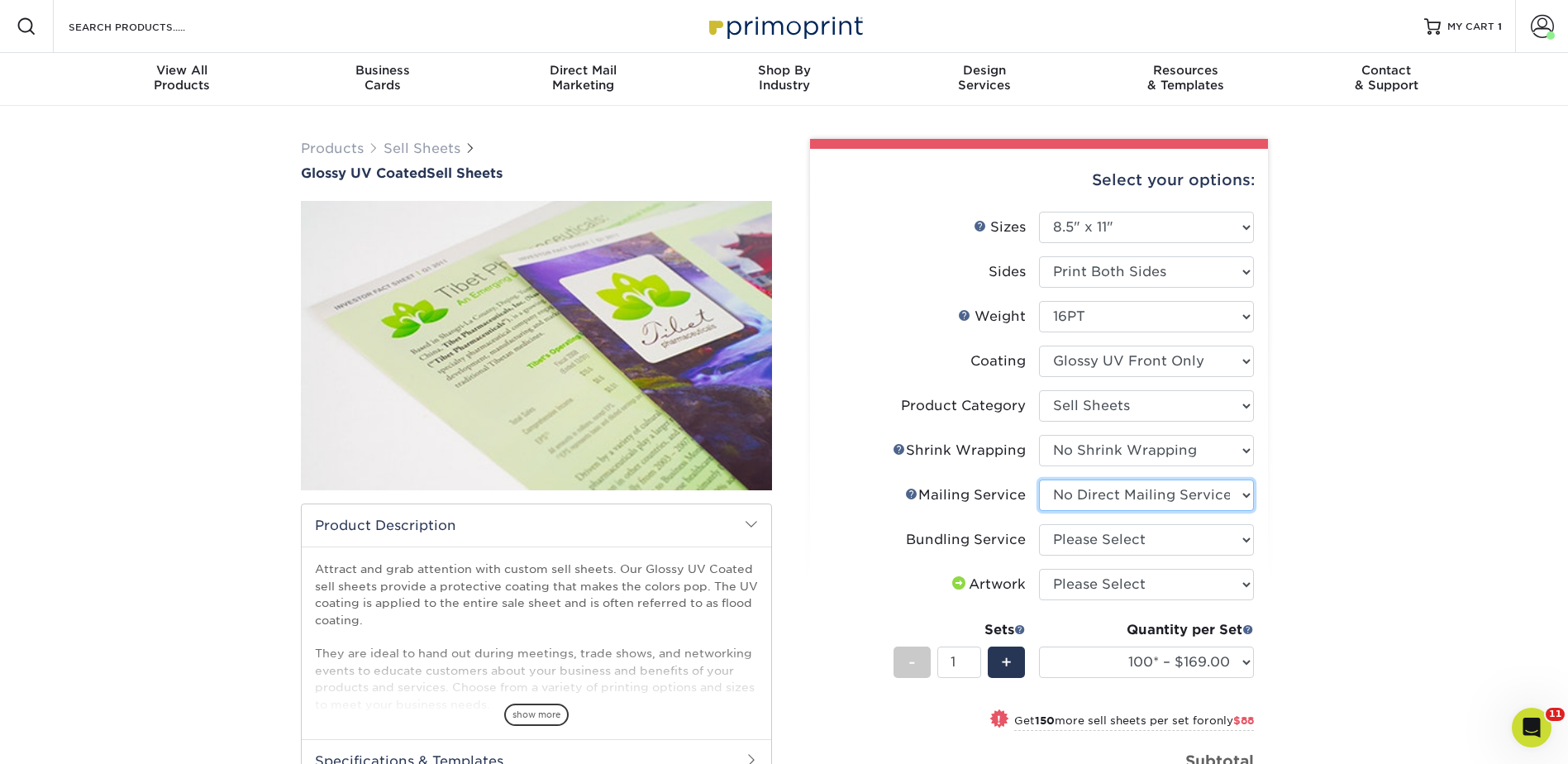
click at [1038, 480] on select "Please Select No Direct Mailing Service No, I will mail/stamp/imprint Direct Ma…" at bounding box center [1146, 495] width 215 height 31
click at [1076, 534] on select "Please Select No Bundling Services Yes, Bundles of 50 (+2 Days) Yes, Bundles of…" at bounding box center [1146, 540] width 215 height 31
select select "58689abb-25c0-461c-a4c3-a80b627d6649"
click at [1038, 524] on select "Please Select No Bundling Services Yes, Bundles of 50 (+2 Days) Yes, Bundles of…" at bounding box center [1146, 540] width 215 height 31
drag, startPoint x: 1076, startPoint y: 587, endPoint x: 1088, endPoint y: 589, distance: 12.2
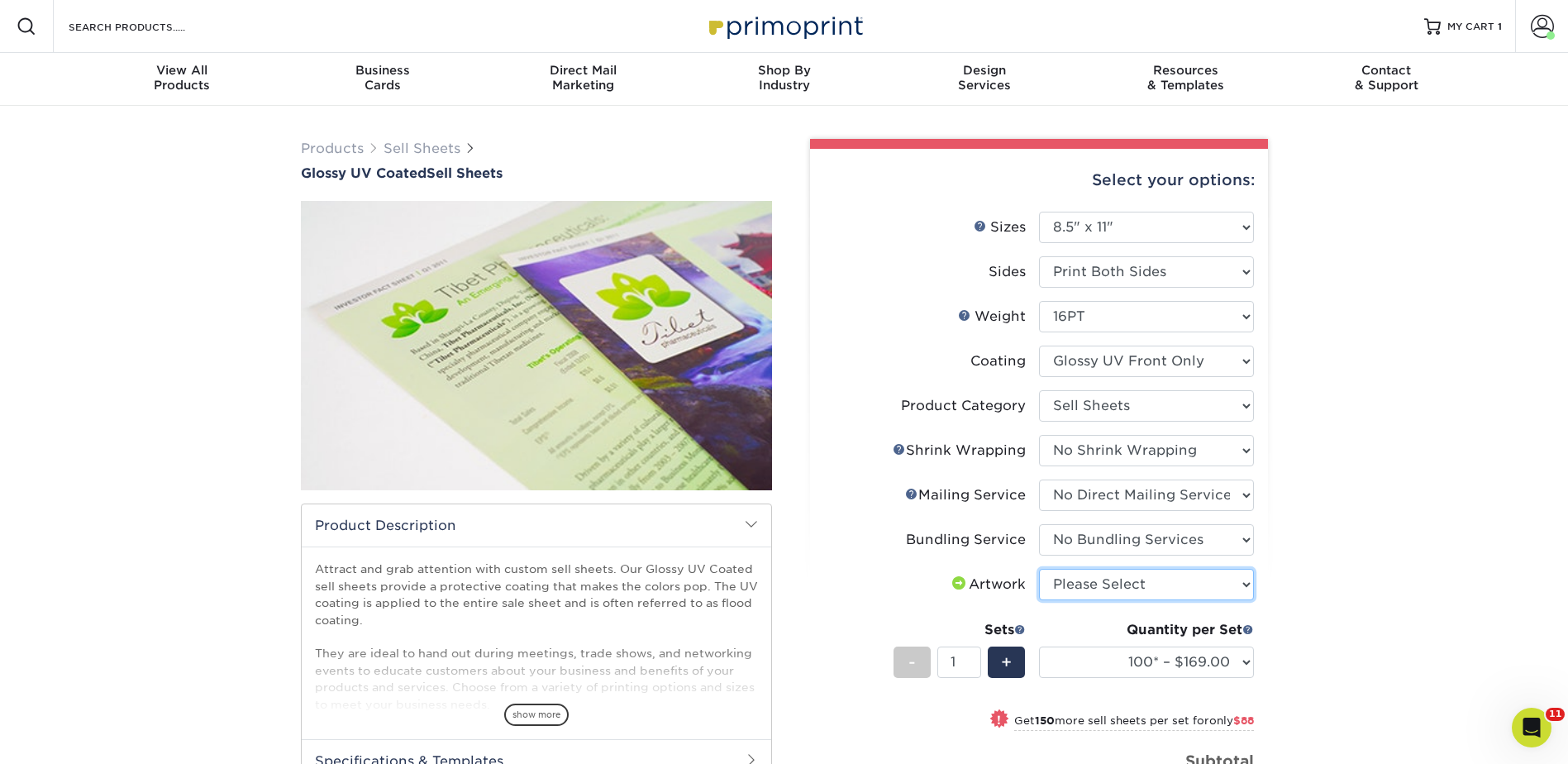
click at [1076, 587] on select "Please Select I will upload files I need a design - $150" at bounding box center [1146, 584] width 215 height 31
select select "upload"
click at [1038, 569] on select "Please Select I will upload files I need a design - $150" at bounding box center [1146, 584] width 215 height 31
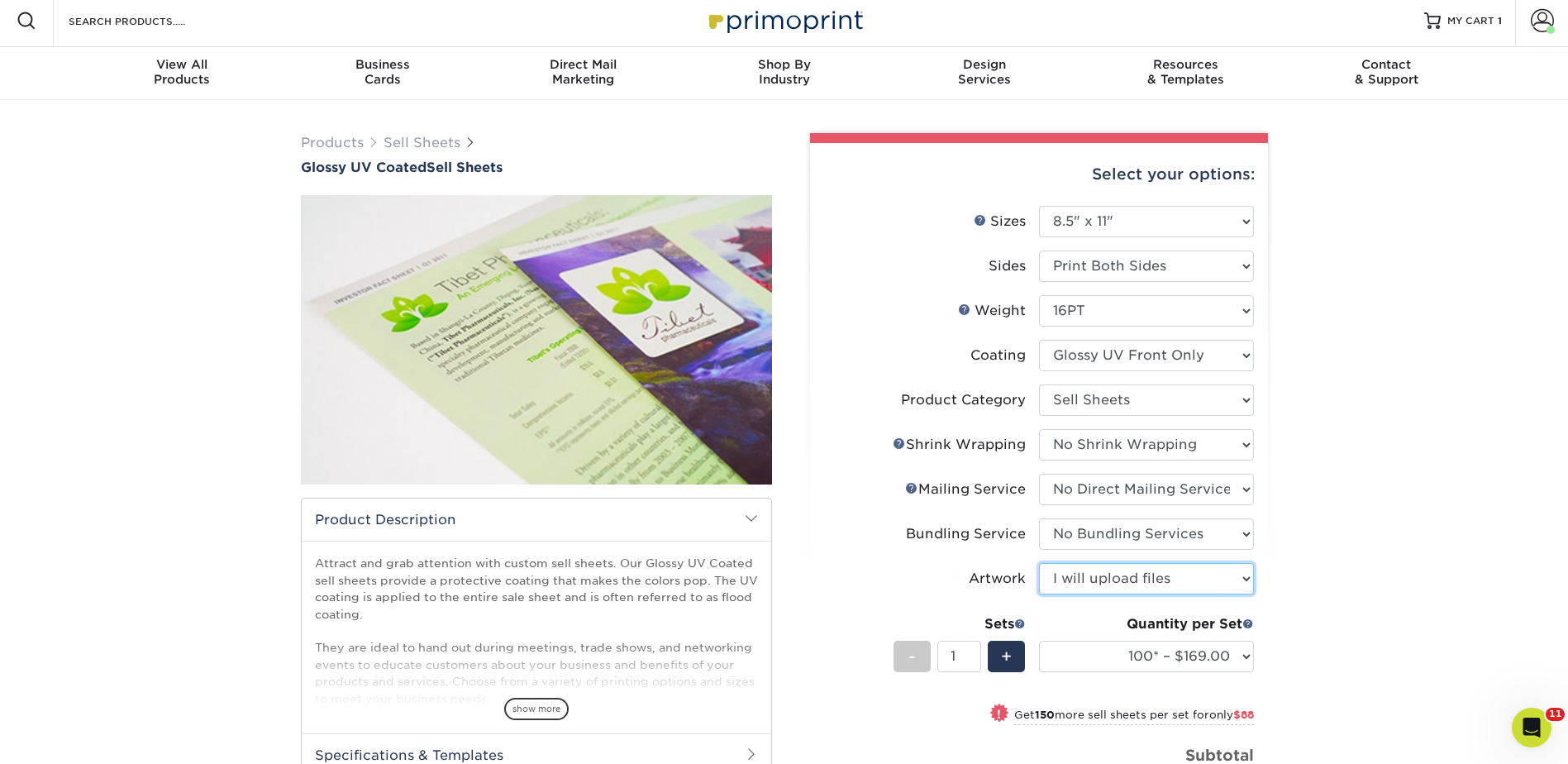
scroll to position [248, 0]
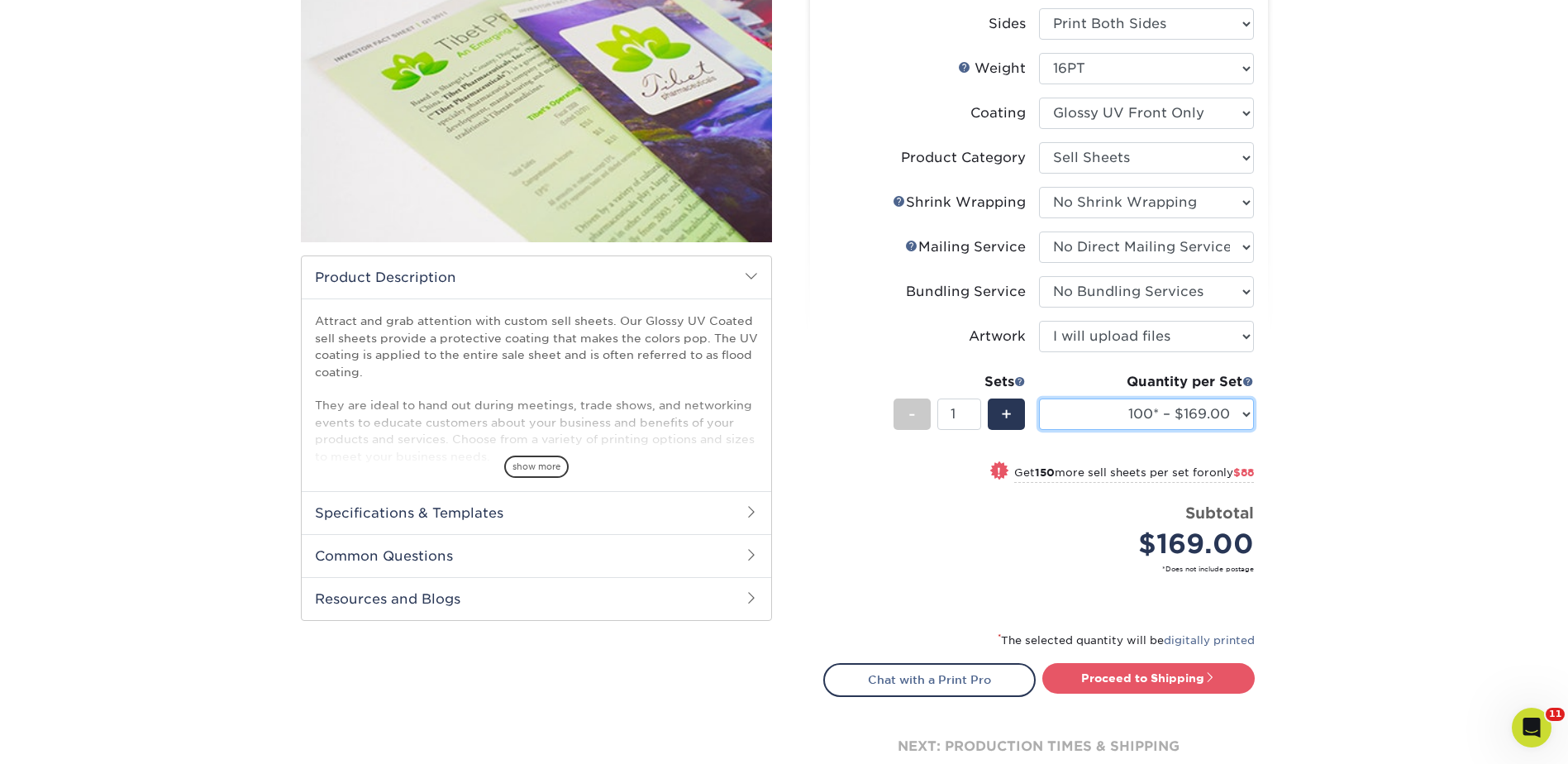
click at [1109, 425] on select "100* – $169.00 250* – $257.00 500 – $307.00 1000 – $353.00 2500 – $595.00 5000 …" at bounding box center [1146, 414] width 215 height 31
select select "250* – $257.00"
click at [1038, 398] on select "100* – $169.00 250* – $257.00 500 – $307.00 1000 – $353.00 2500 – $595.00 5000 …" at bounding box center [1146, 414] width 215 height 31
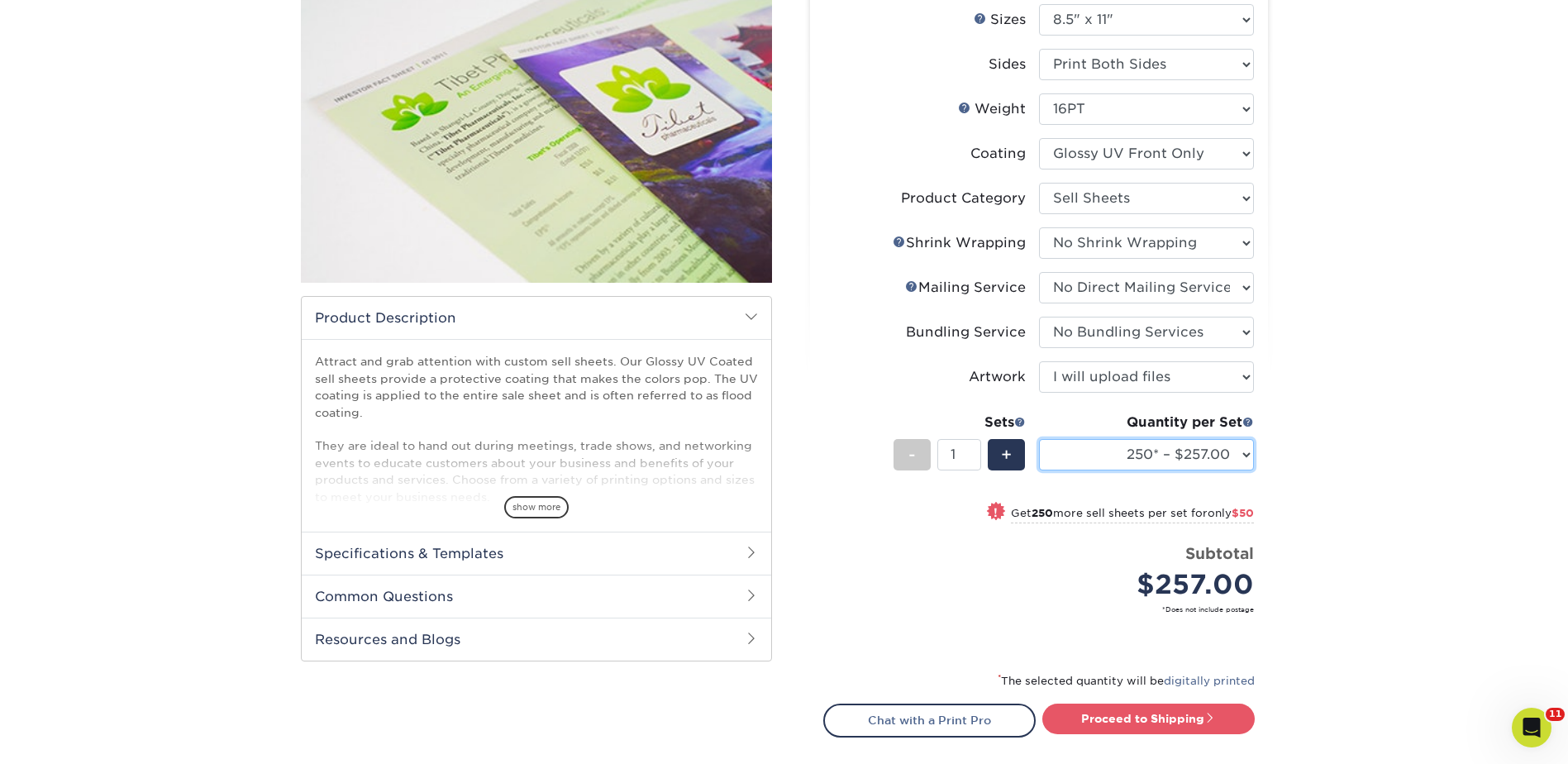
scroll to position [331, 0]
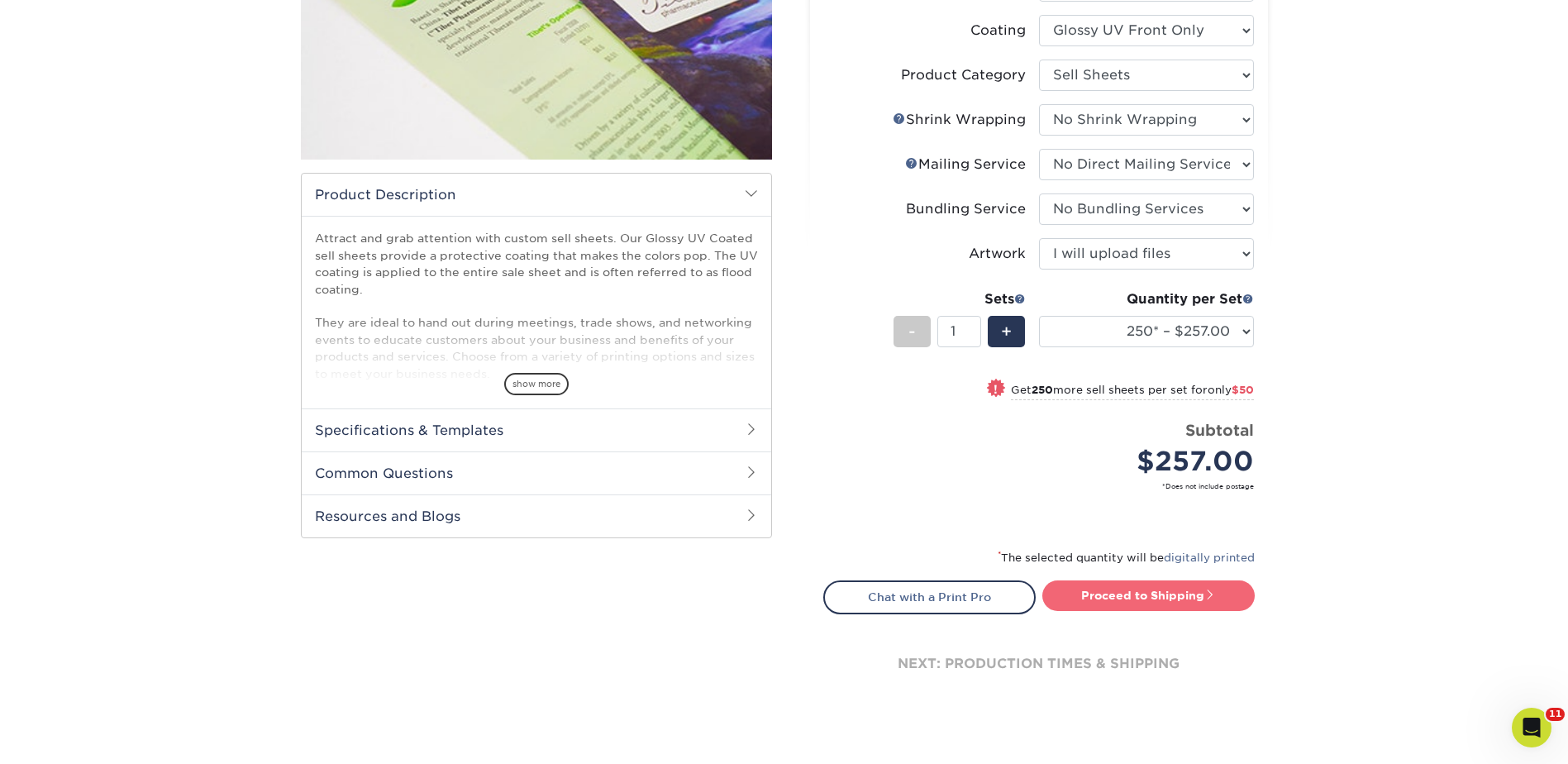
click at [1141, 594] on link "Proceed to Shipping" at bounding box center [1148, 594] width 212 height 30
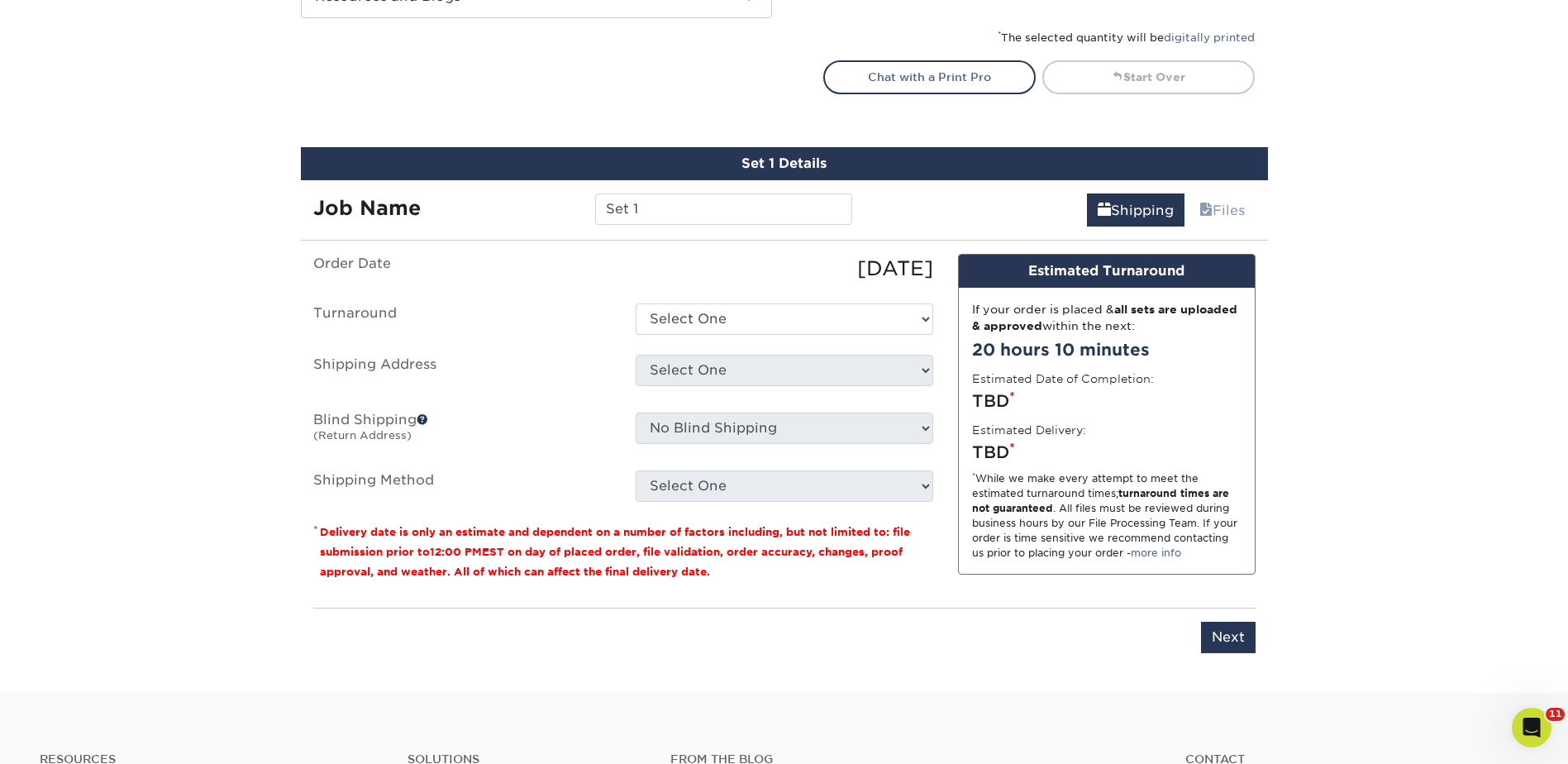
scroll to position [956, 0]
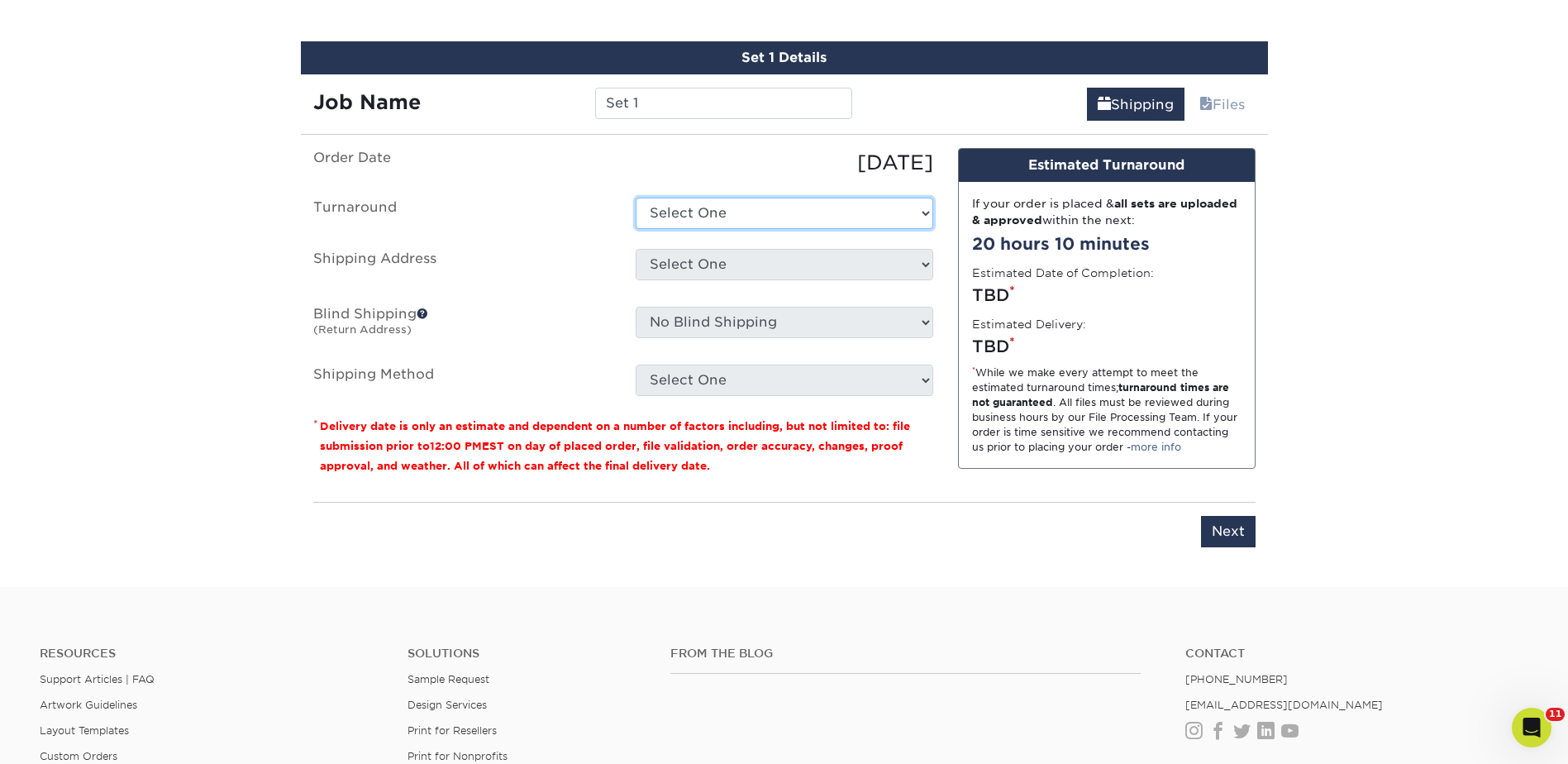
click at [704, 212] on select "Select One 2-4 Business Days 2 Day Next Business Day" at bounding box center [784, 213] width 297 height 31
click at [687, 217] on select "Select One 2-4 Business Days 2 Day Next Business Day" at bounding box center [784, 213] width 297 height 31
click at [1523, 720] on icon "Open Intercom Messenger" at bounding box center [1529, 725] width 27 height 27
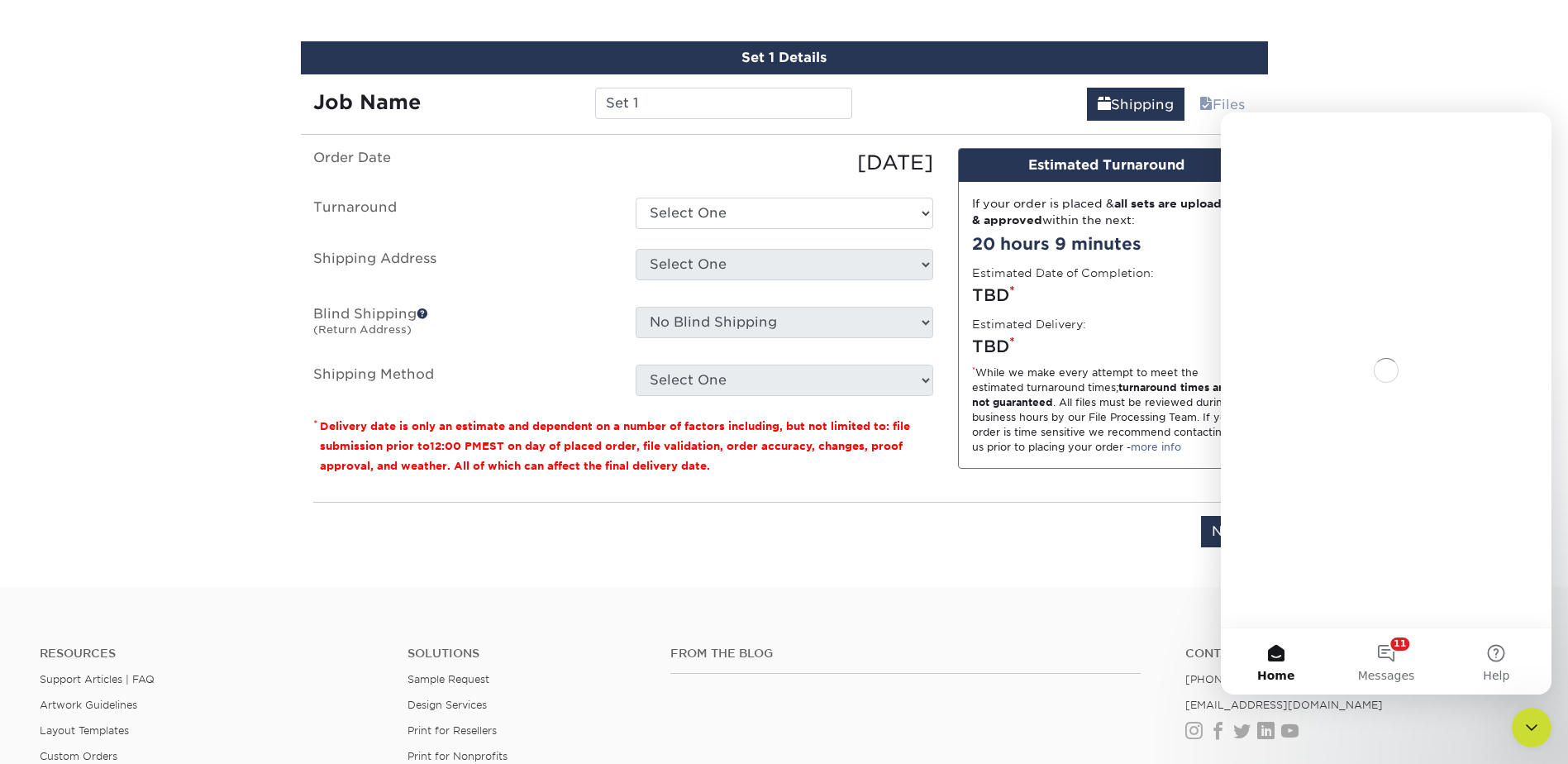
scroll to position [0, 0]
click at [1395, 656] on button "11 Messages" at bounding box center [1385, 661] width 110 height 67
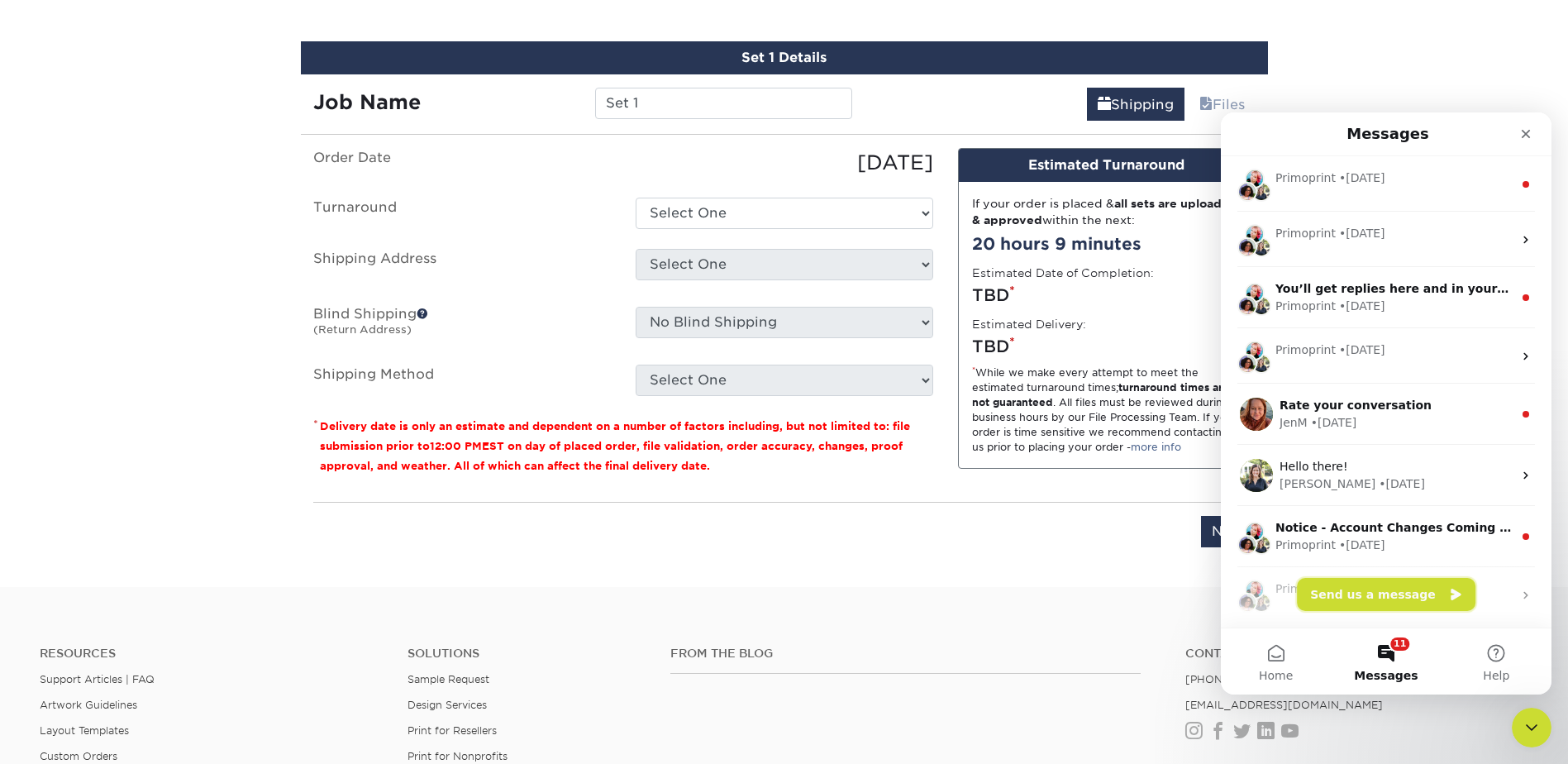
click at [1401, 596] on button "Send us a message" at bounding box center [1386, 594] width 179 height 33
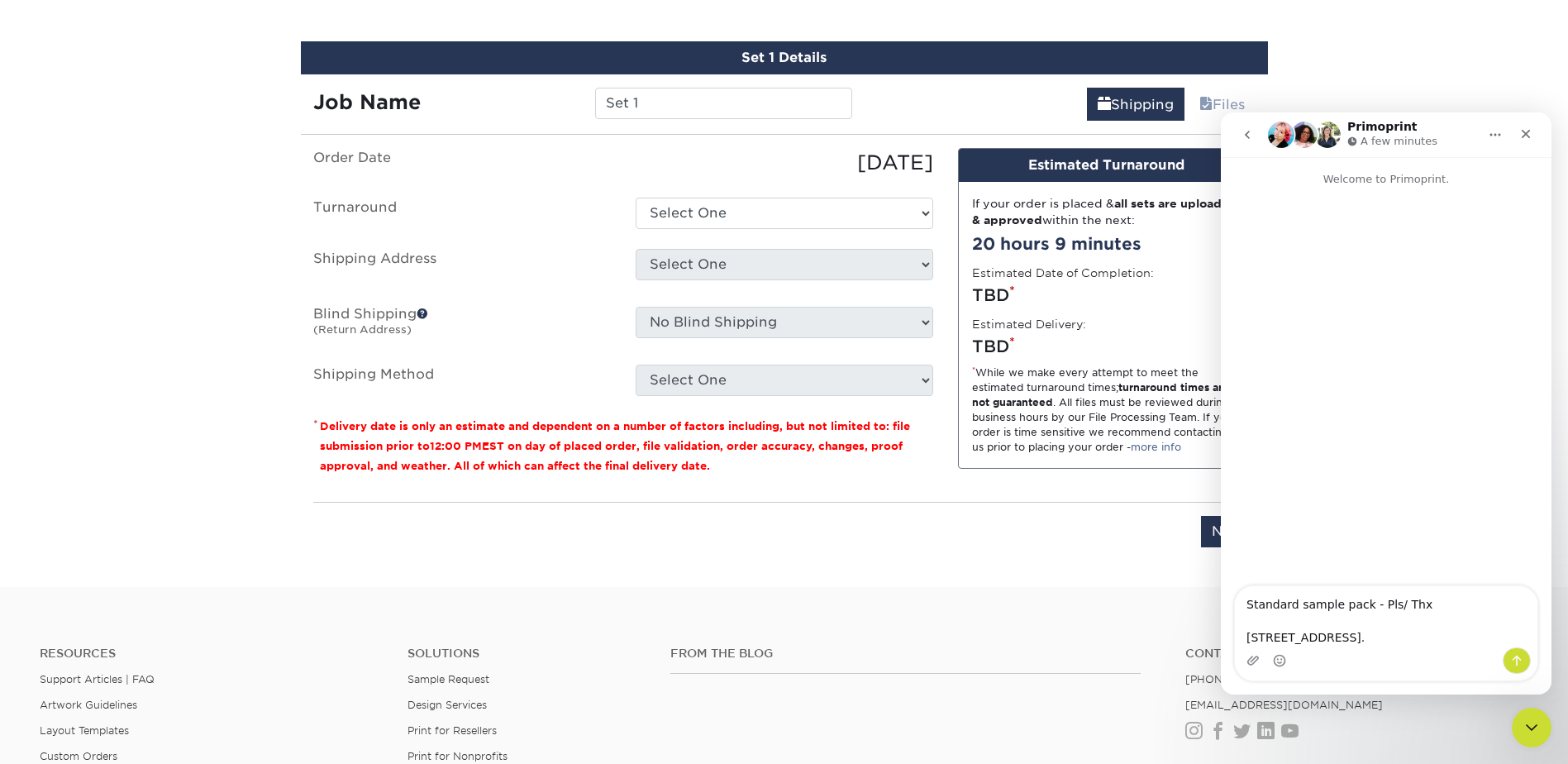
click at [1402, 638] on textarea "Standard sample pack - Pls/ Thx [STREET_ADDRESS]." at bounding box center [1386, 616] width 303 height 61
click at [1299, 601] on textarea "Standard sample pack - Pls/ Thx [STREET_ADDRESS]." at bounding box center [1386, 616] width 303 height 61
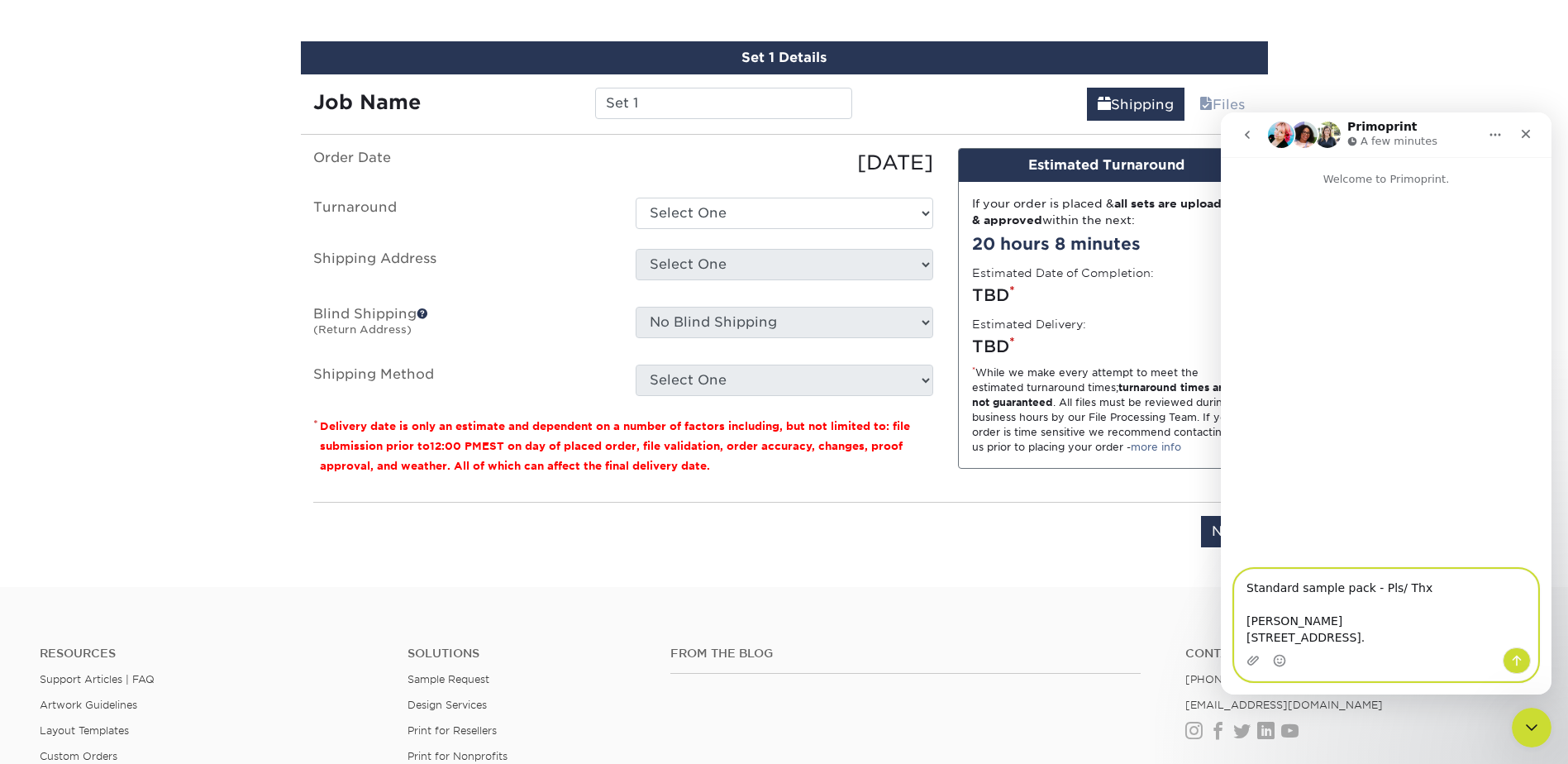
click at [1268, 601] on textarea "Standard sample pack - Pls/ Thx [PERSON_NAME] [STREET_ADDRESS]." at bounding box center [1386, 608] width 303 height 77
type textarea "Standard sample pack - Pls/ Thx [PERSON_NAME] [STREET_ADDRESS]."
click at [1517, 657] on icon "Send a message…" at bounding box center [1517, 661] width 9 height 11
